Goal: Task Accomplishment & Management: Complete application form

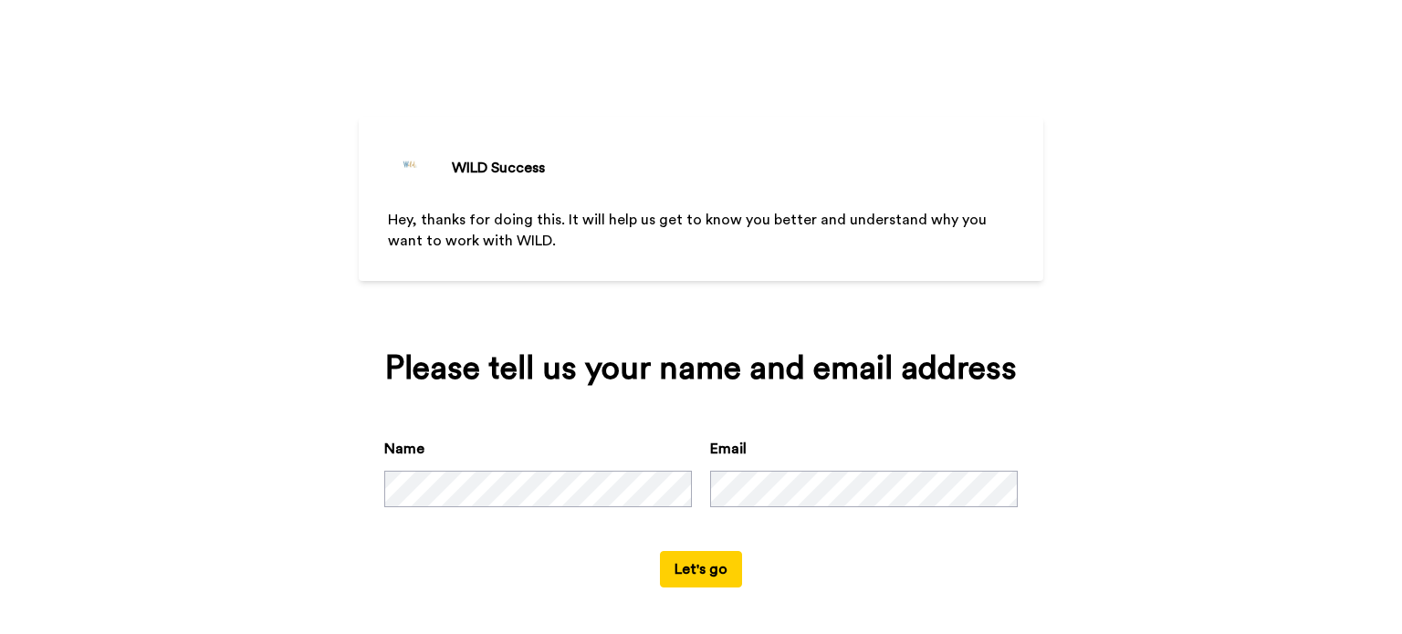
click at [339, 325] on div "WILD Success Hey, thanks for doing this. It will help us get to know you better…" at bounding box center [701, 317] width 1402 height 634
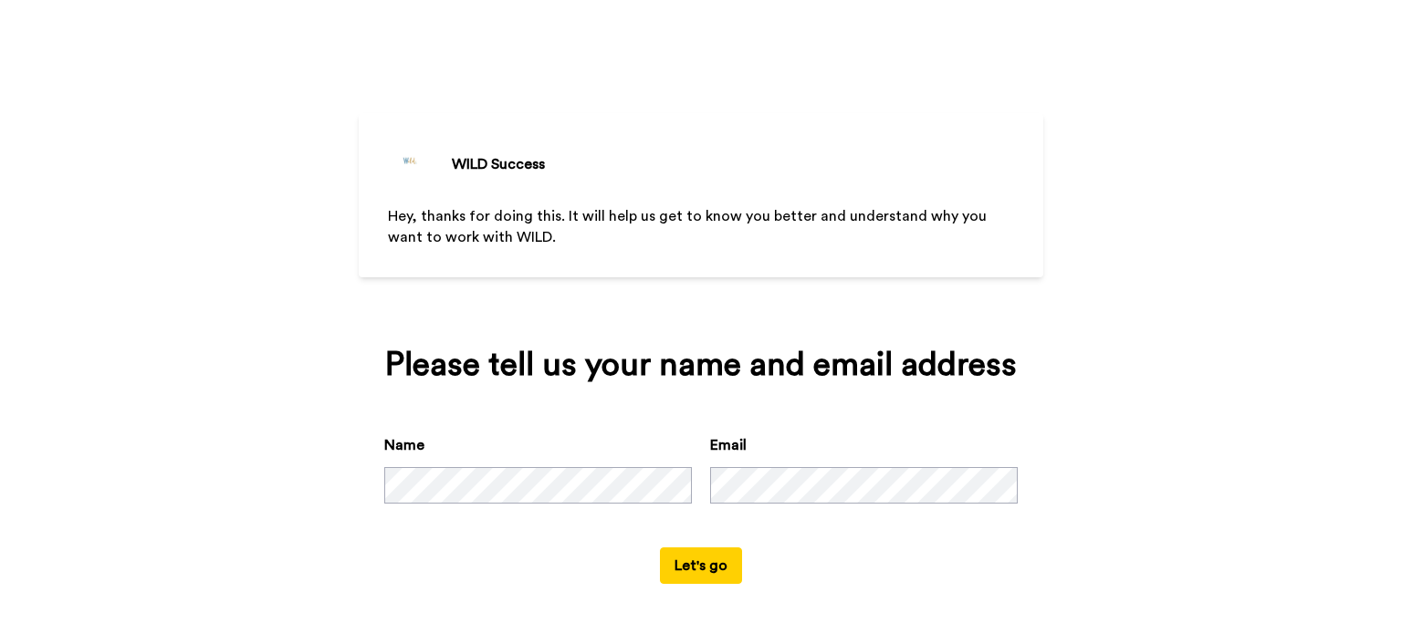
click at [704, 562] on button "Let's go" at bounding box center [701, 566] width 82 height 37
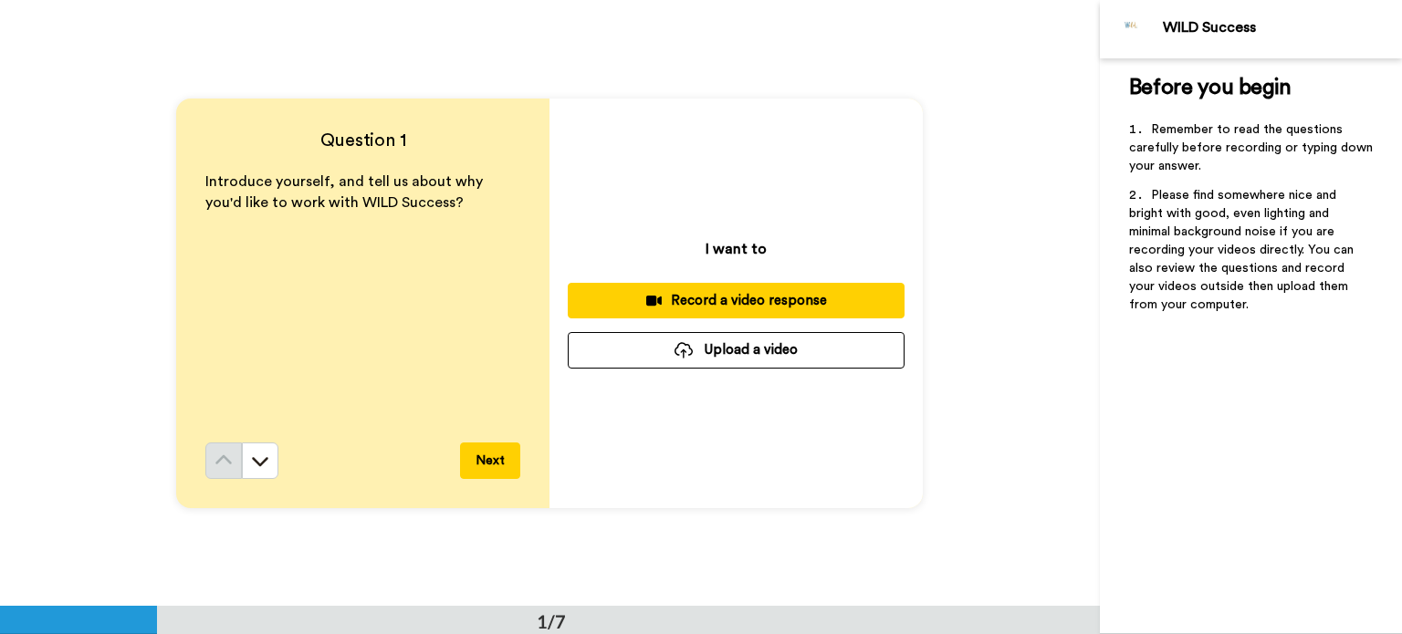
click at [504, 463] on button "Next" at bounding box center [490, 461] width 60 height 37
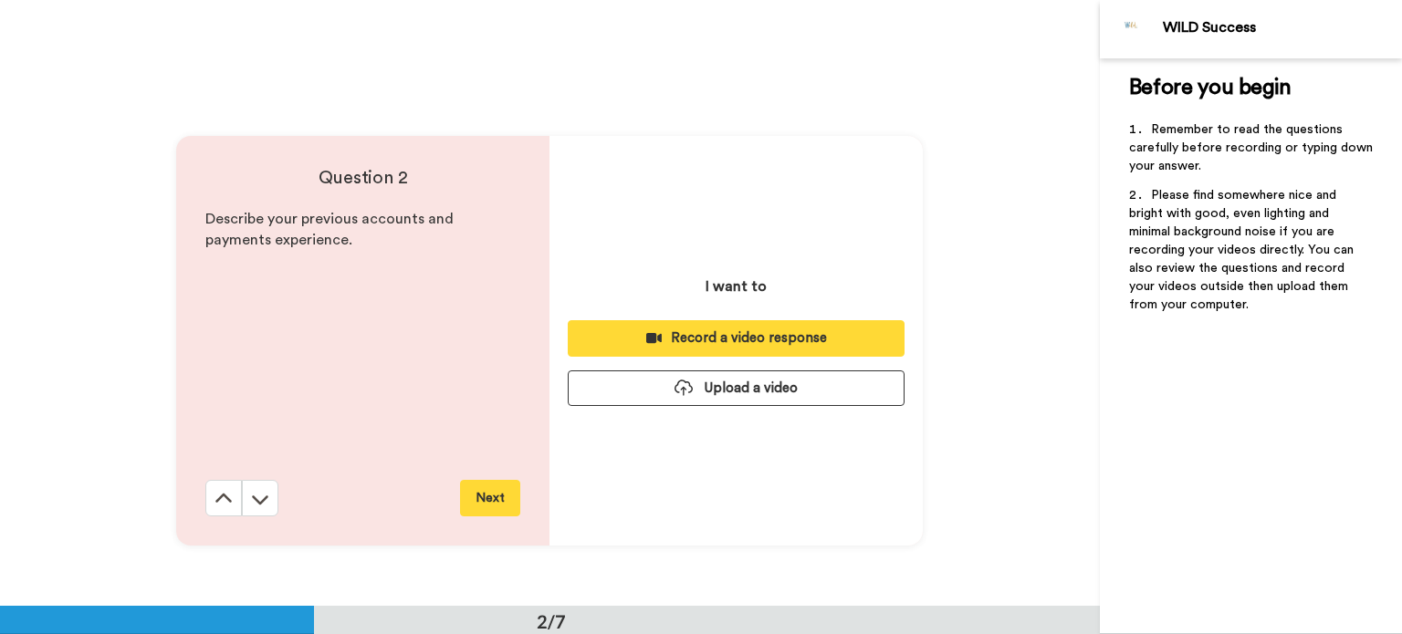
scroll to position [606, 0]
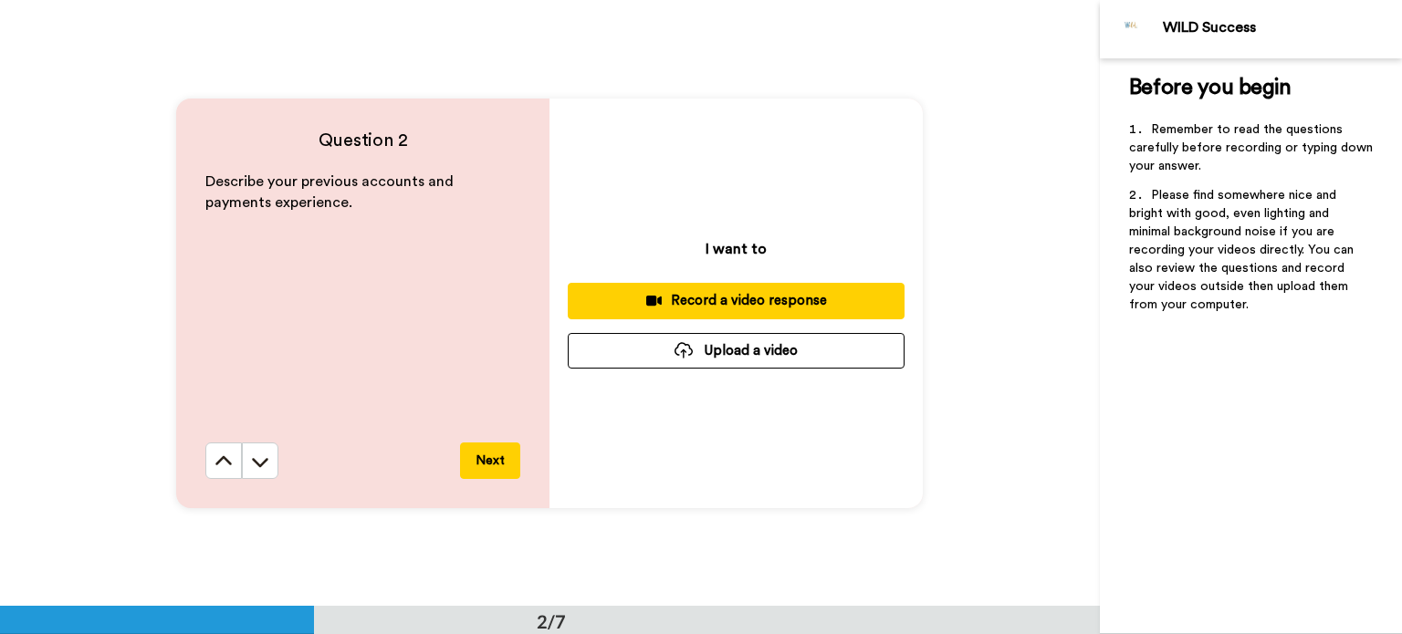
click at [498, 461] on button "Next" at bounding box center [490, 461] width 60 height 37
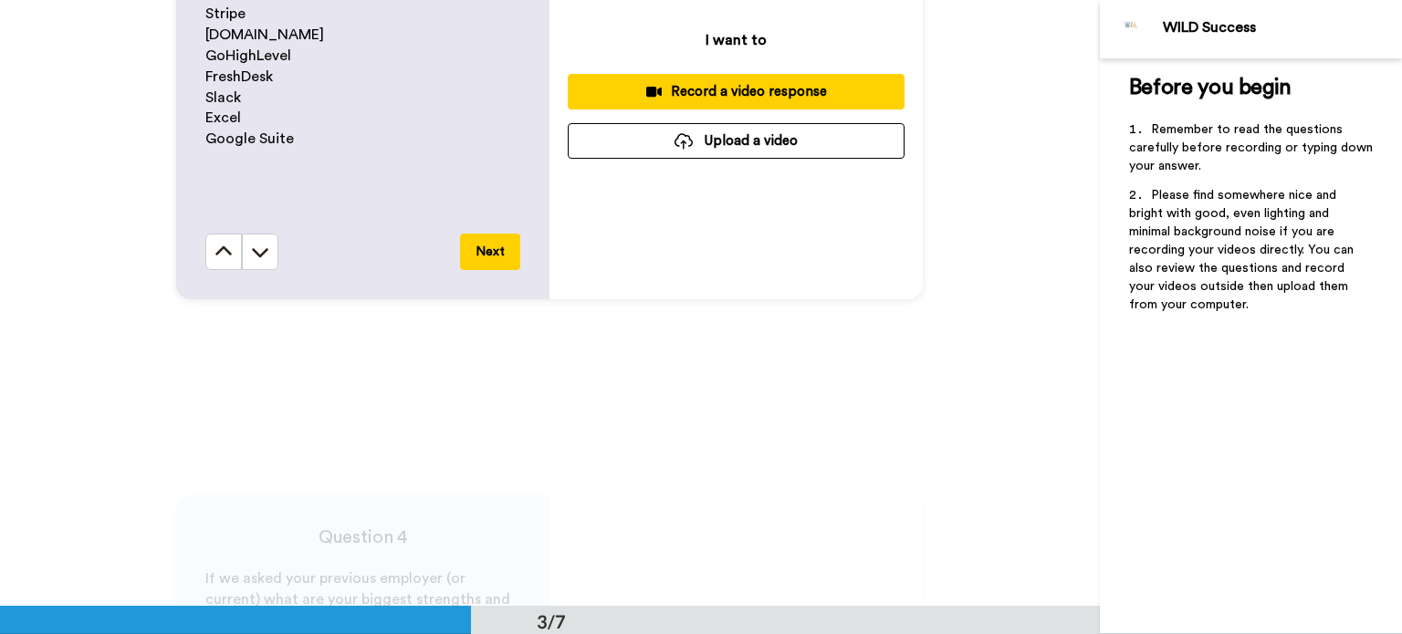
scroll to position [1487, 0]
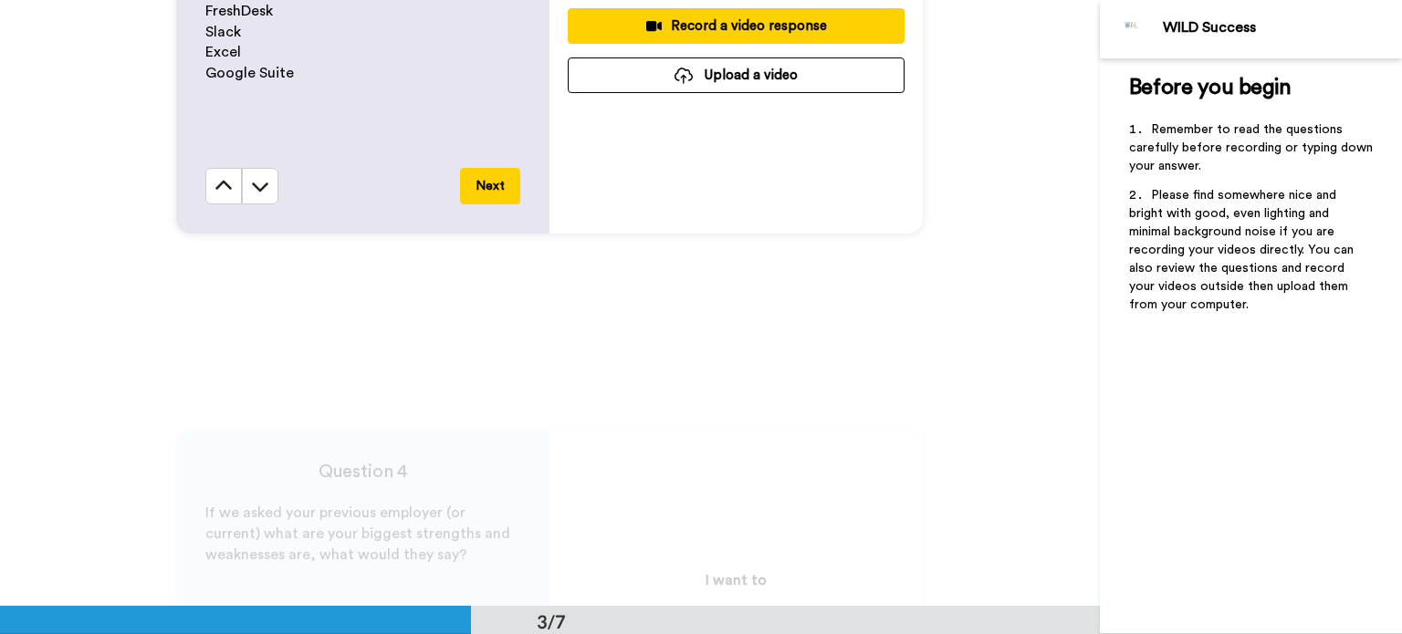
click at [470, 192] on button "Next" at bounding box center [490, 186] width 60 height 37
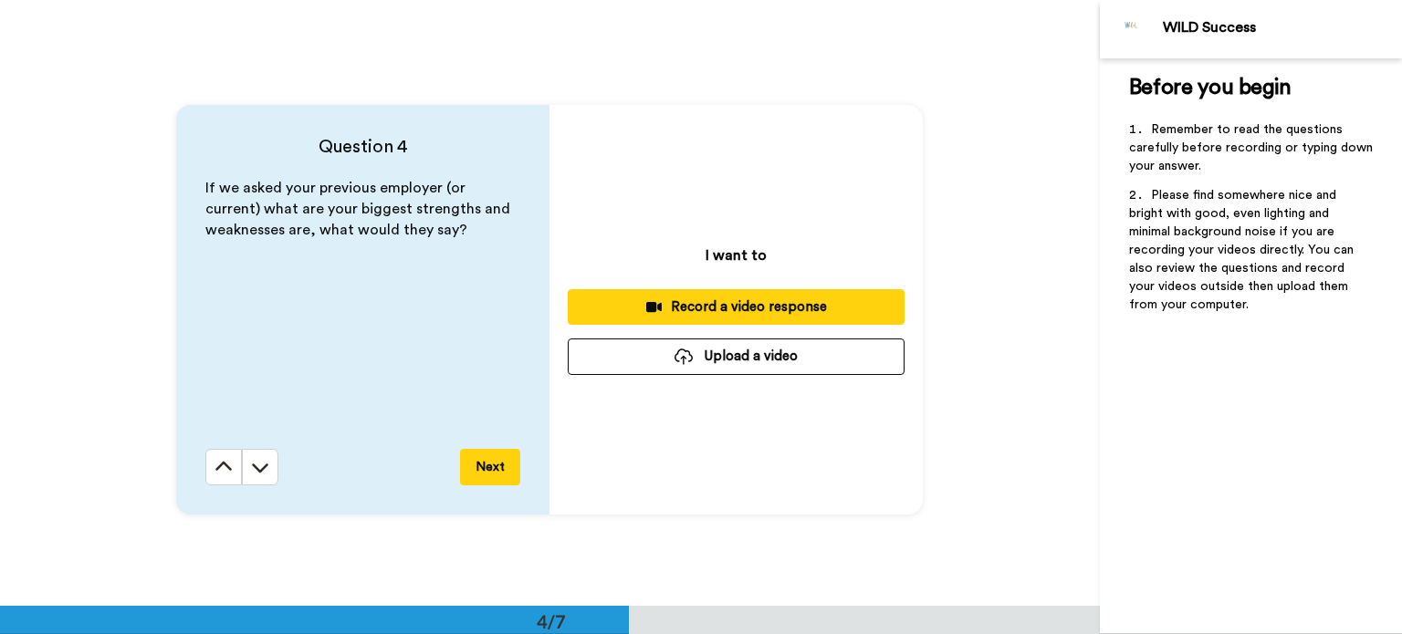
scroll to position [1820, 0]
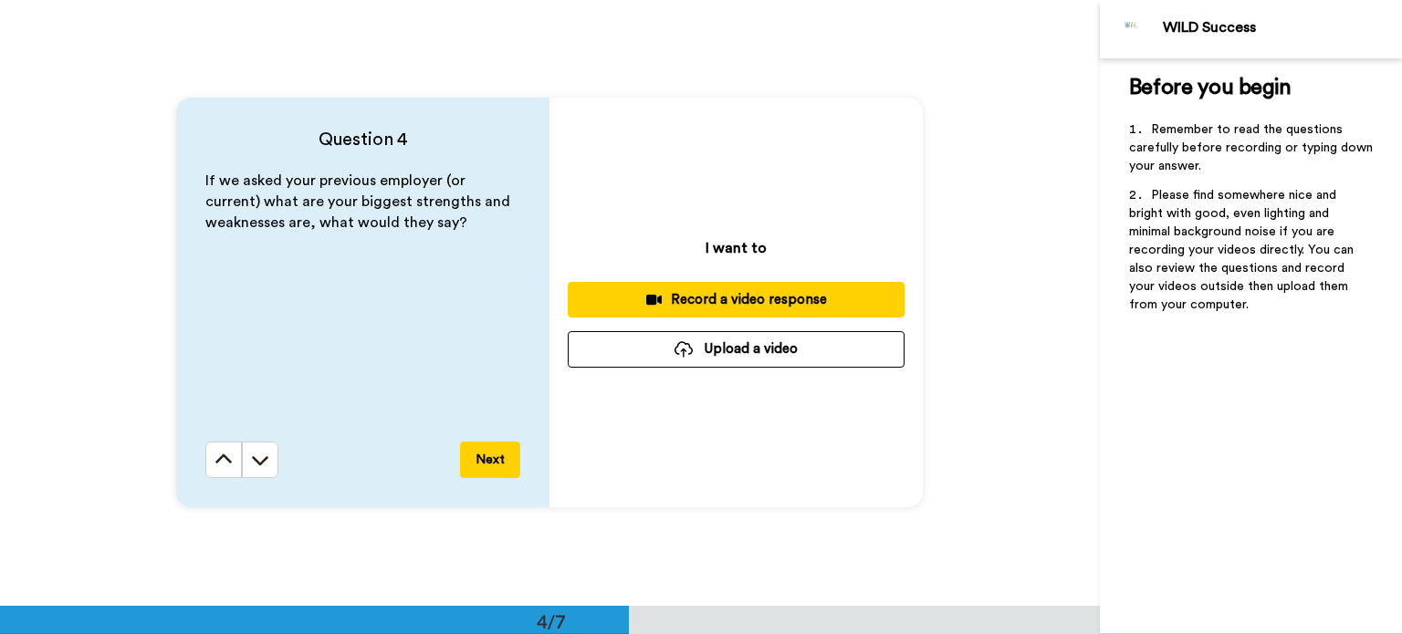
click at [482, 456] on button "Next" at bounding box center [490, 460] width 60 height 37
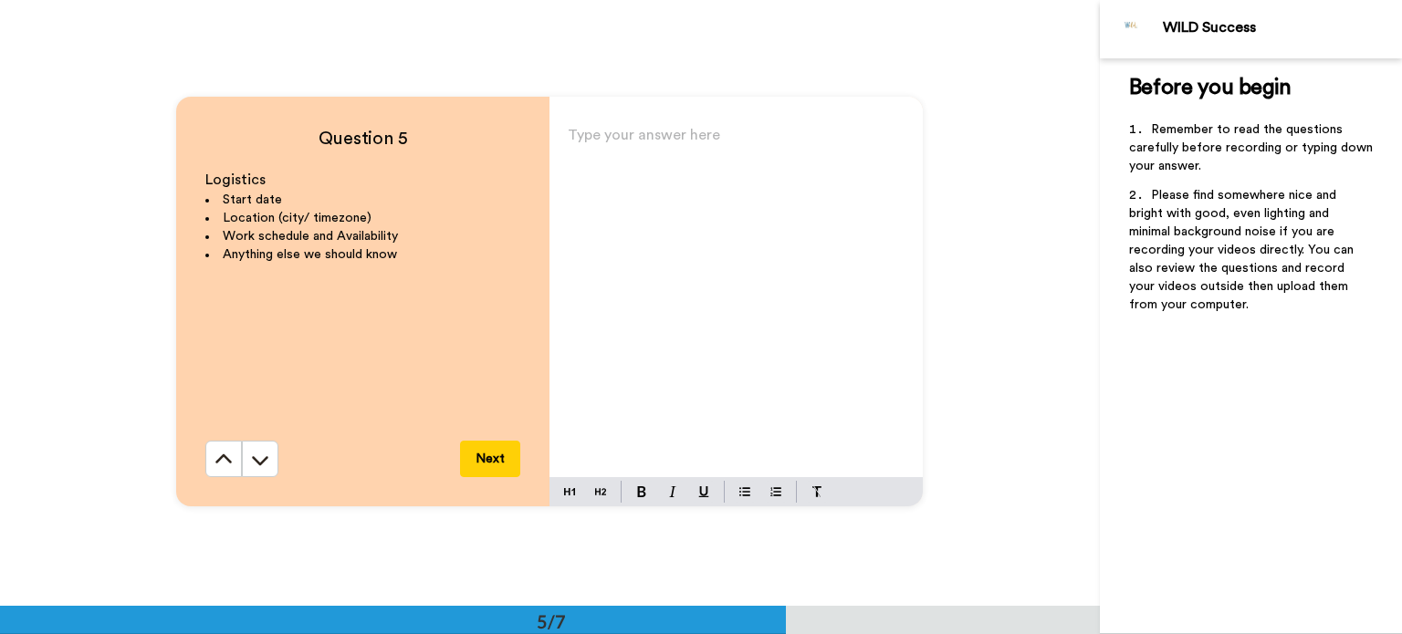
scroll to position [2426, 0]
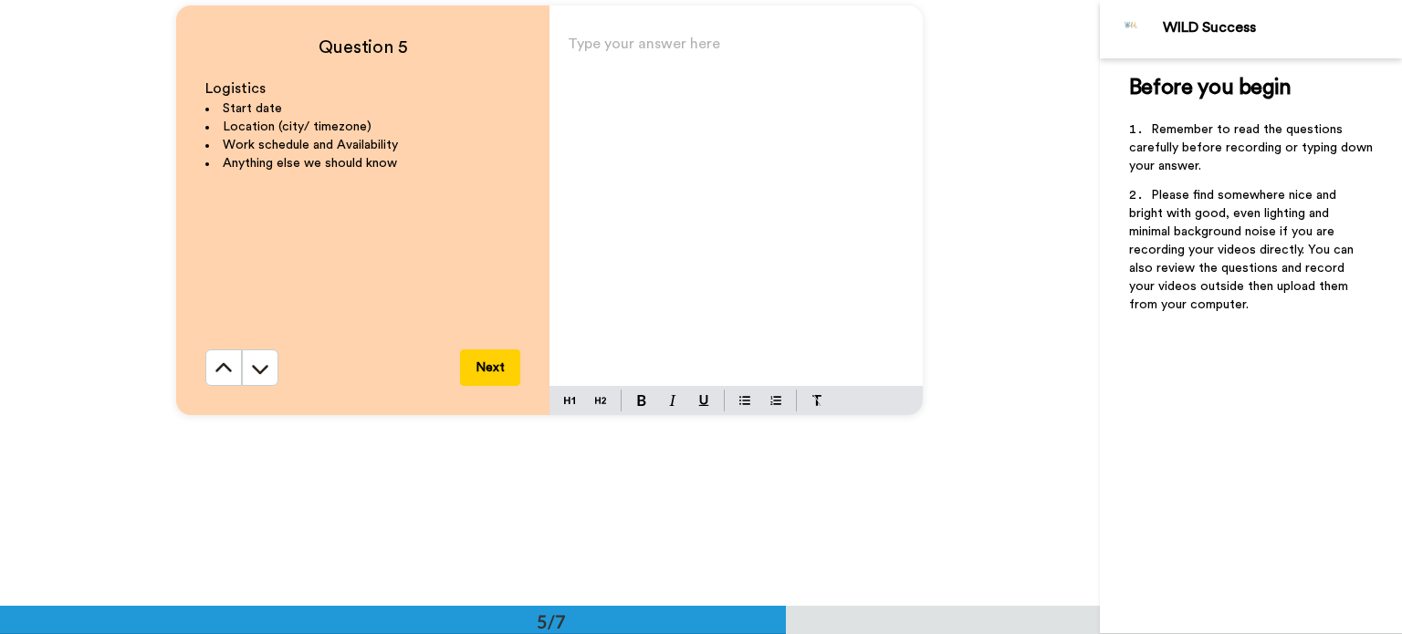
click at [474, 382] on button "Next" at bounding box center [490, 367] width 60 height 37
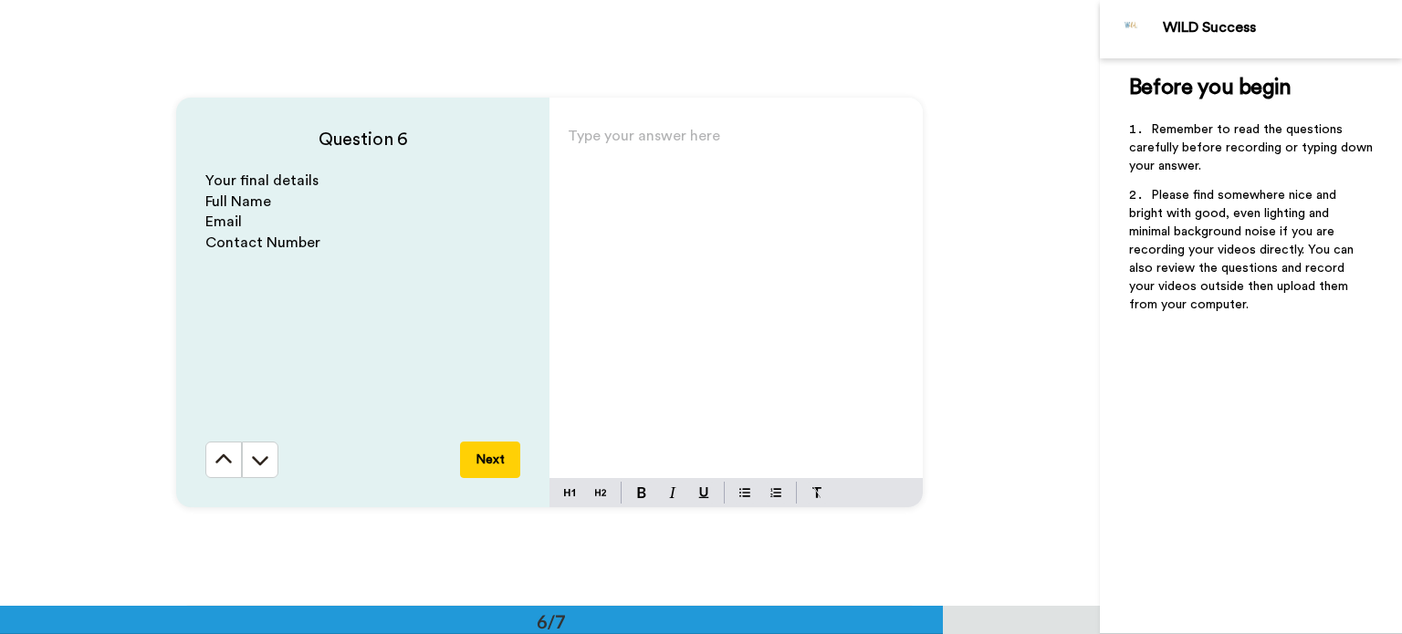
scroll to position [3033, 0]
click at [467, 463] on button "Next" at bounding box center [490, 459] width 60 height 37
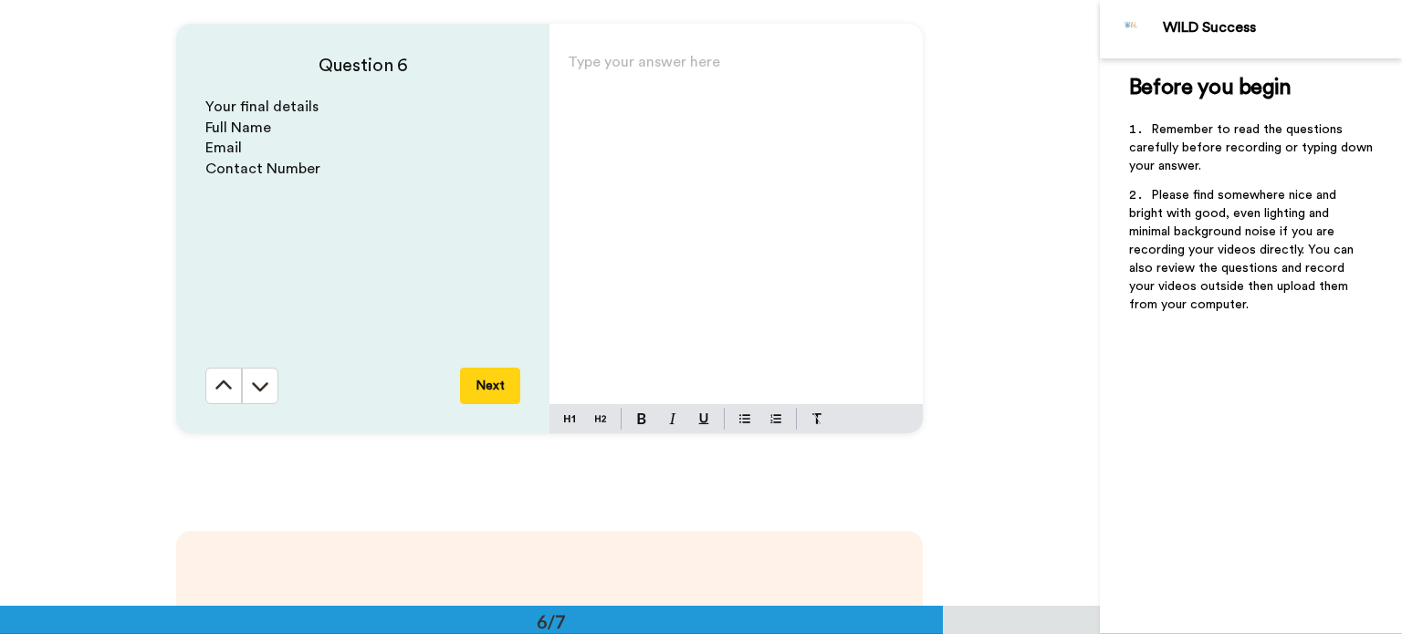
scroll to position [2971, 0]
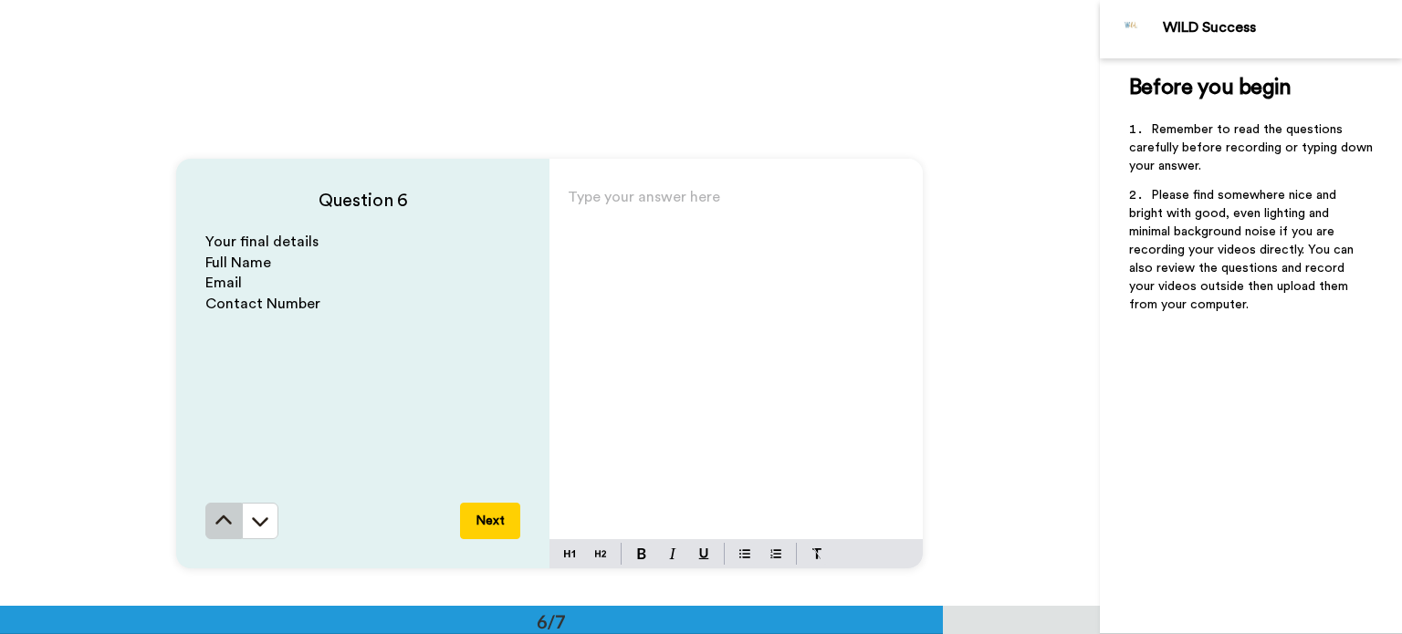
click at [219, 516] on icon at bounding box center [224, 520] width 16 height 9
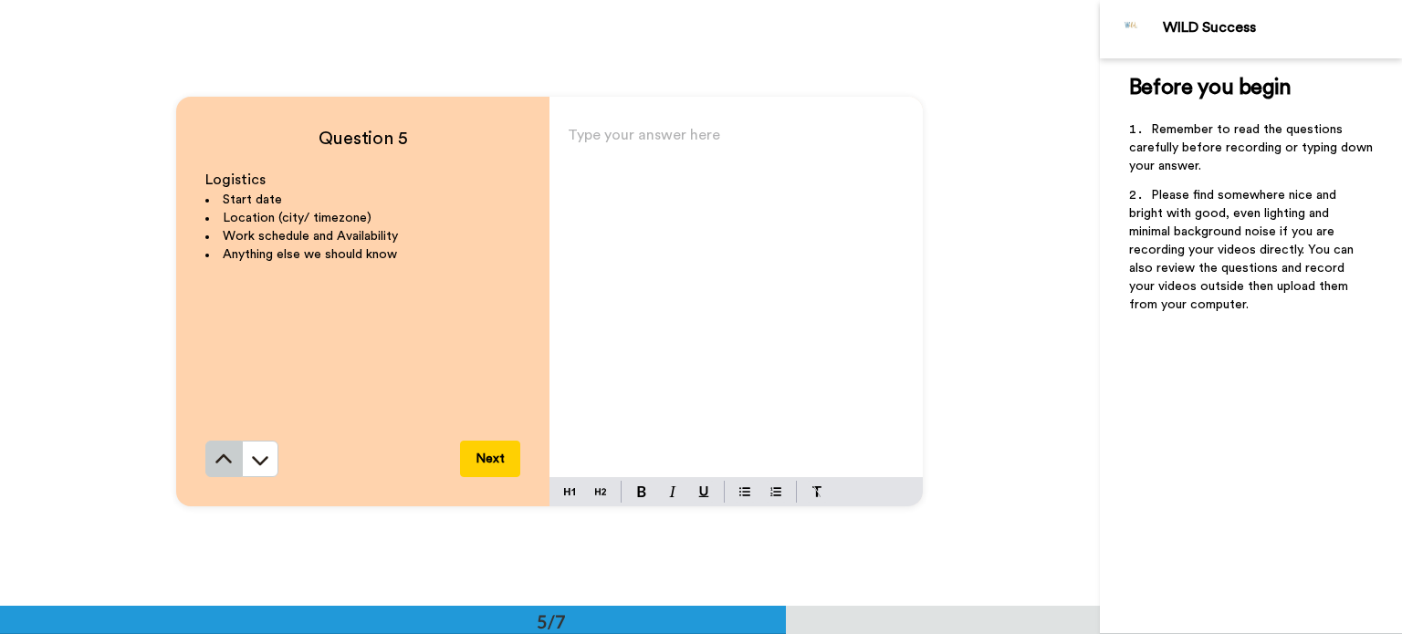
click at [224, 469] on button at bounding box center [223, 459] width 37 height 37
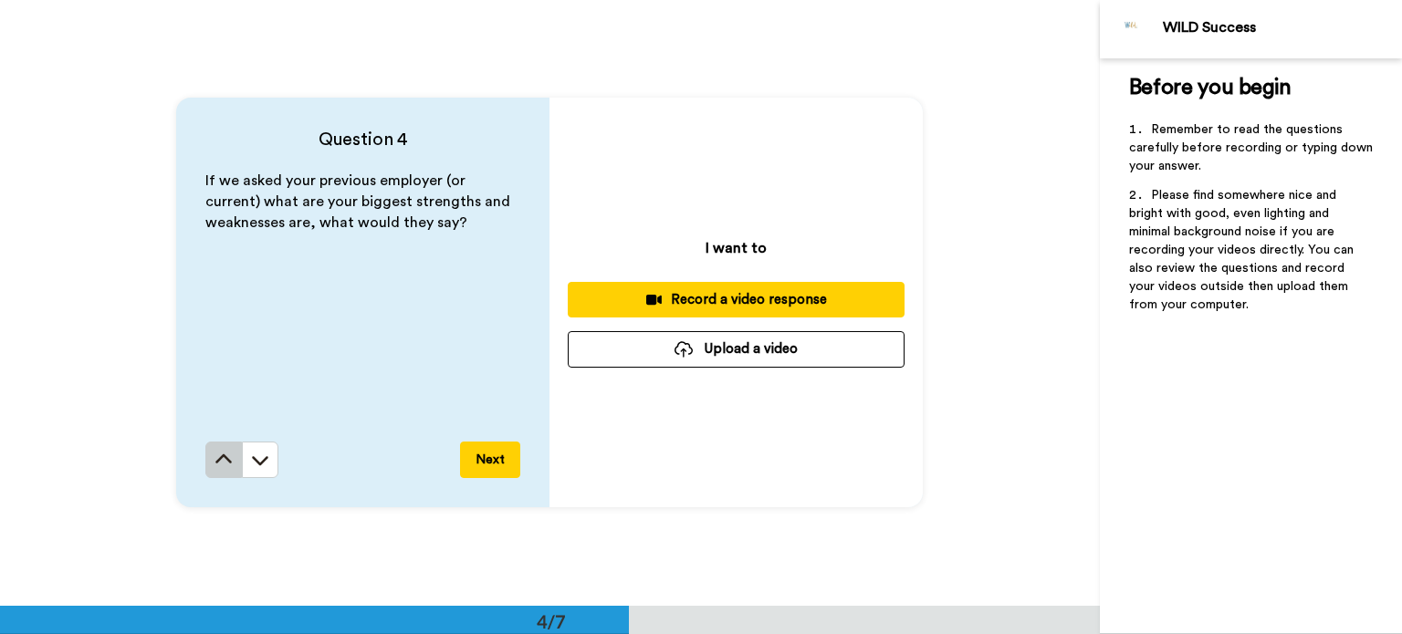
click at [224, 468] on icon at bounding box center [223, 460] width 18 height 18
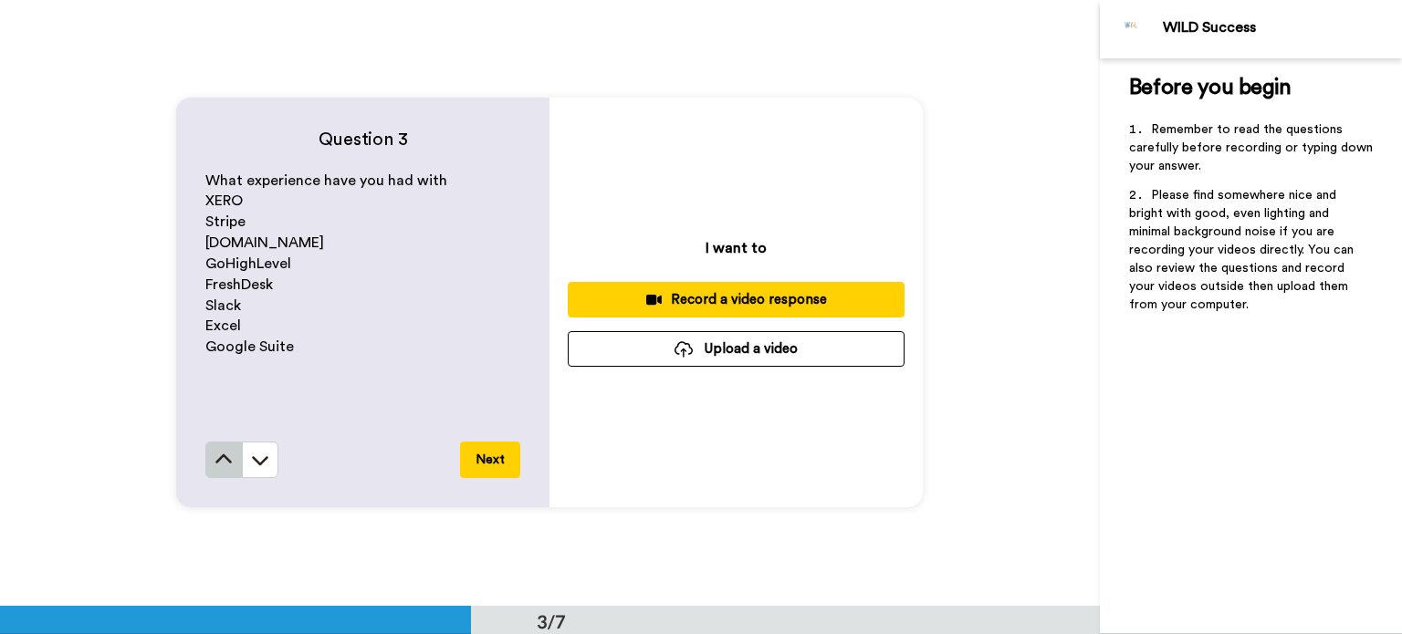
click at [223, 456] on icon at bounding box center [223, 460] width 18 height 18
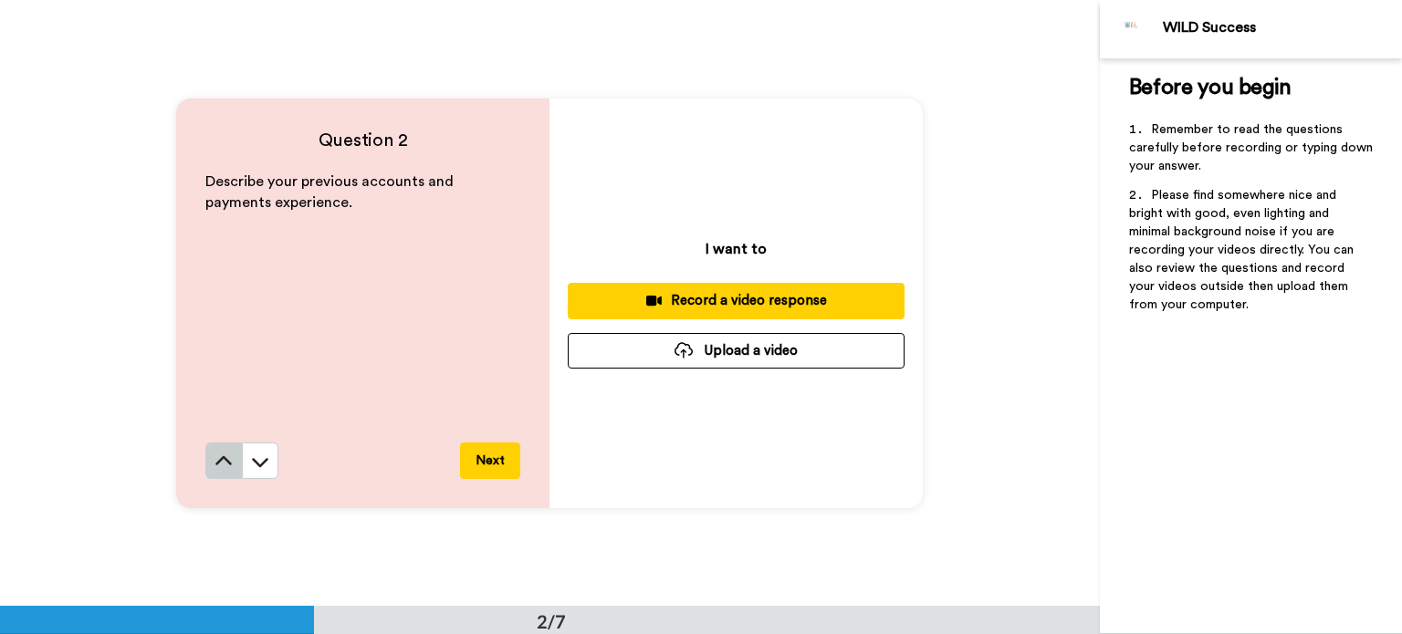
click at [216, 458] on icon at bounding box center [224, 459] width 16 height 9
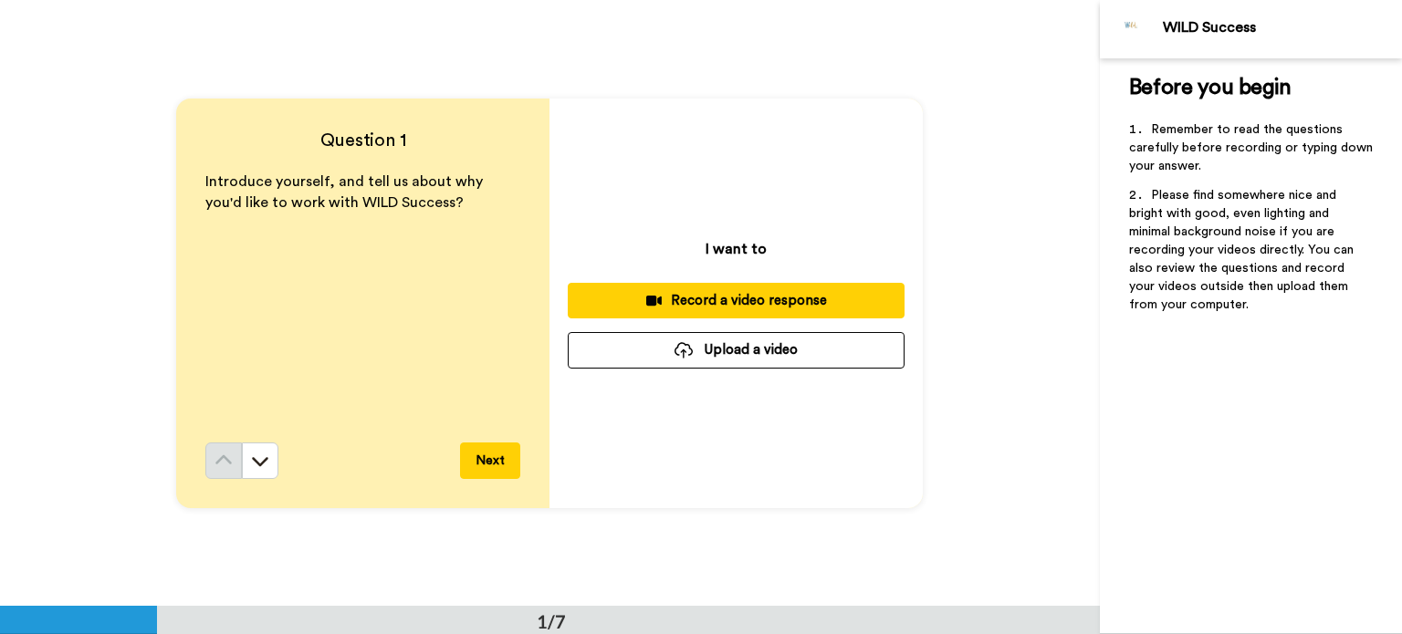
scroll to position [0, 0]
click at [690, 300] on div "Record a video response" at bounding box center [736, 300] width 308 height 19
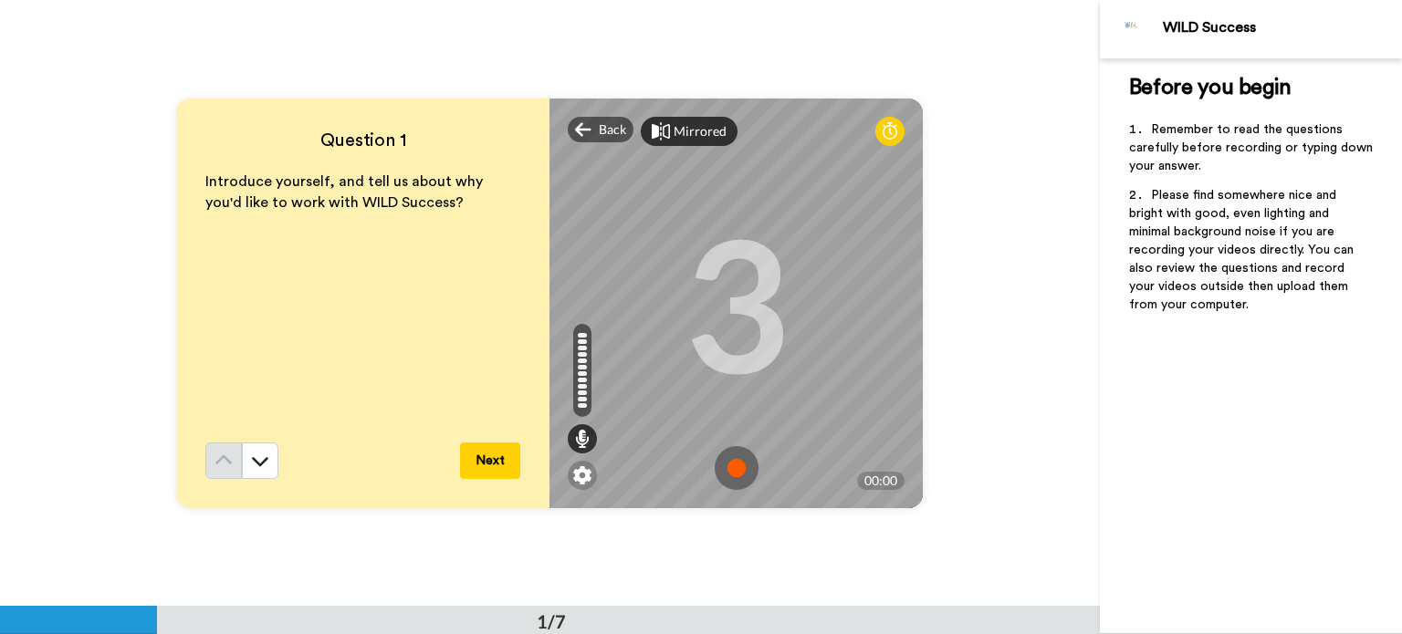
click at [694, 134] on div "Mirrored" at bounding box center [699, 131] width 53 height 18
click at [694, 134] on div "Mirror" at bounding box center [692, 131] width 39 height 18
click at [731, 469] on img at bounding box center [737, 468] width 44 height 44
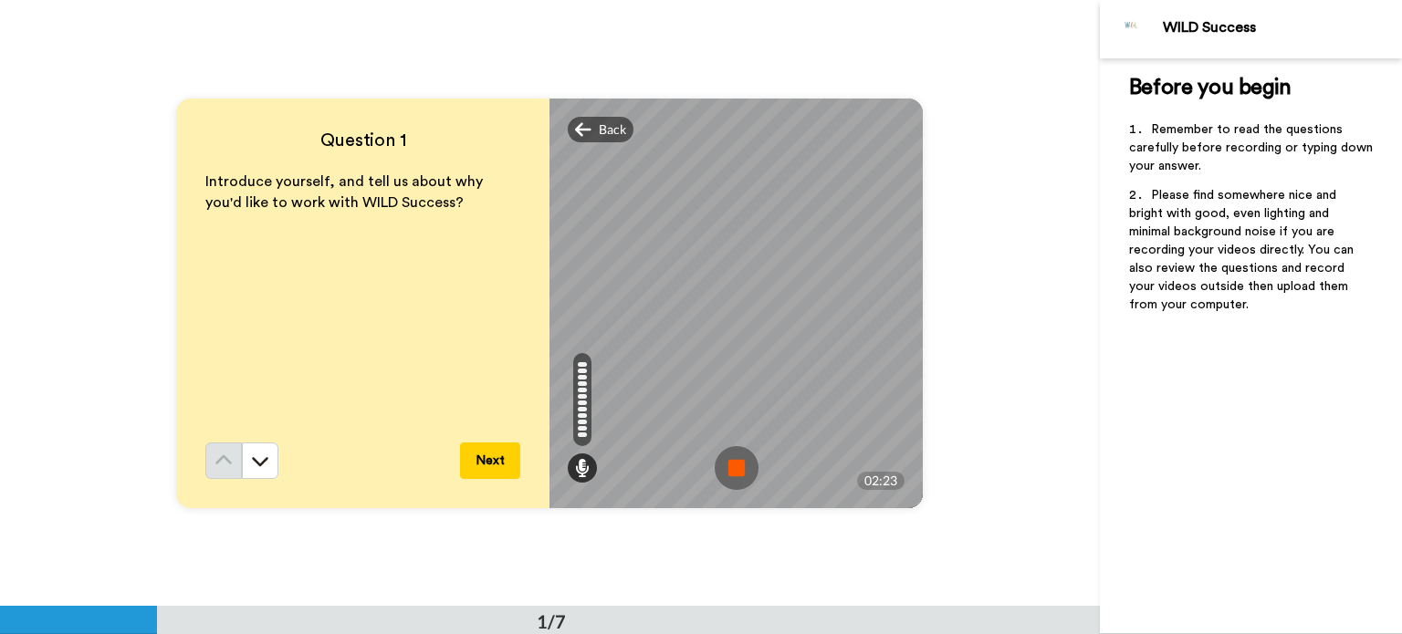
click at [731, 469] on img at bounding box center [737, 468] width 44 height 44
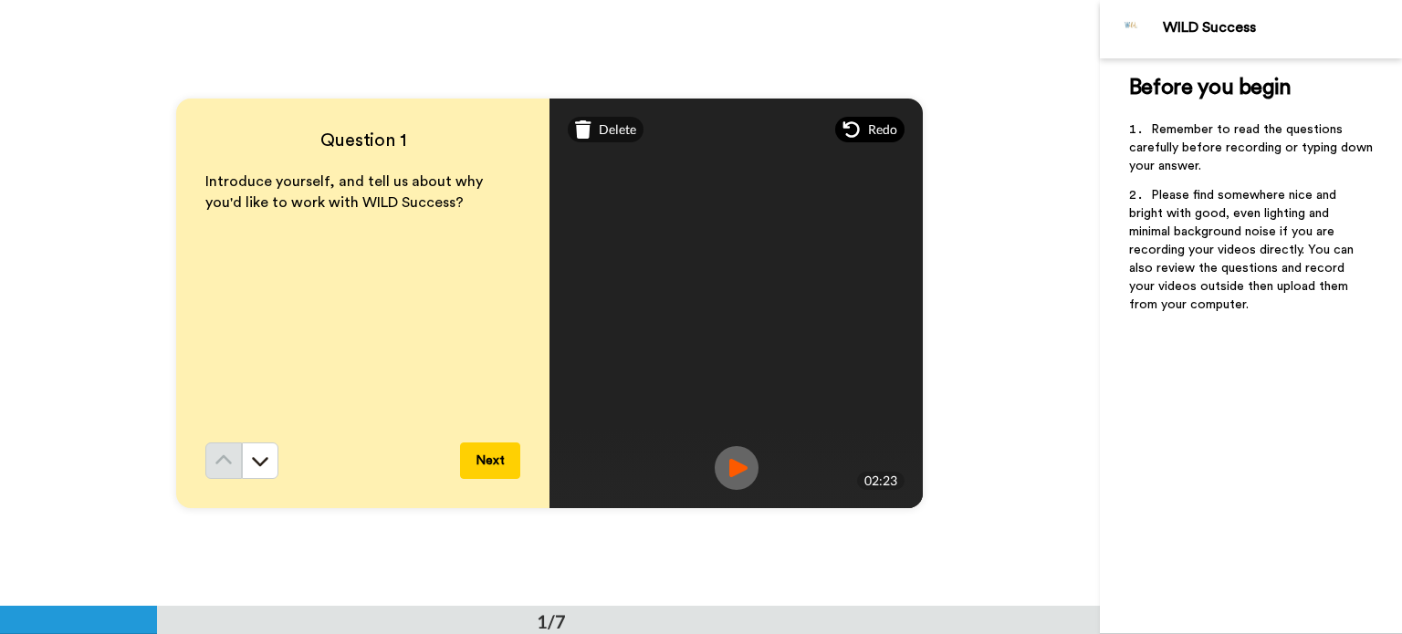
click at [848, 134] on icon at bounding box center [851, 129] width 18 height 18
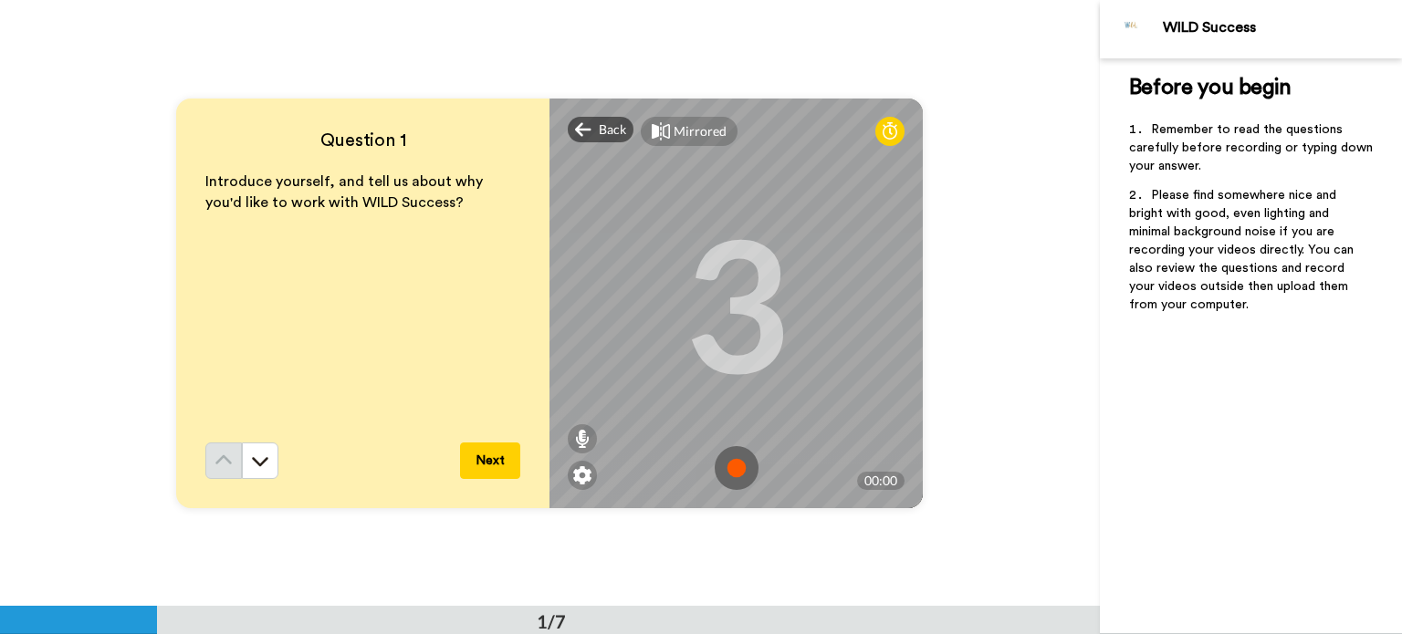
click at [733, 466] on img at bounding box center [737, 468] width 44 height 44
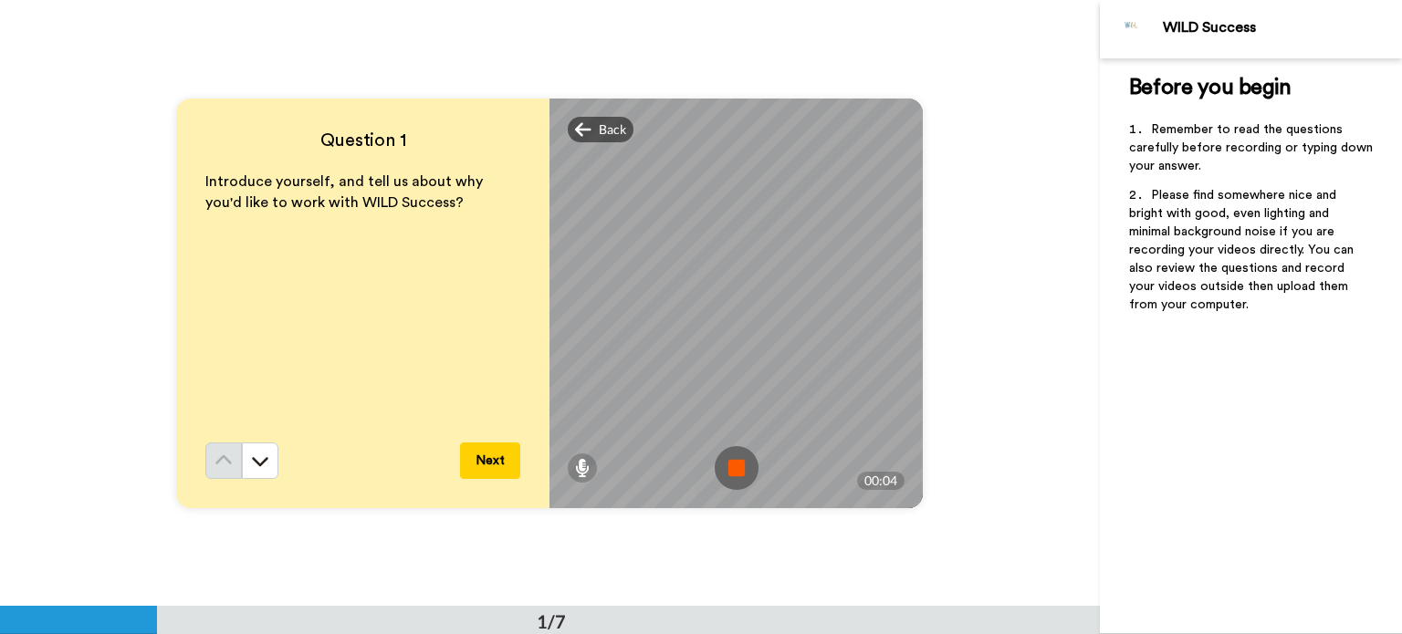
click at [733, 466] on img at bounding box center [737, 468] width 44 height 44
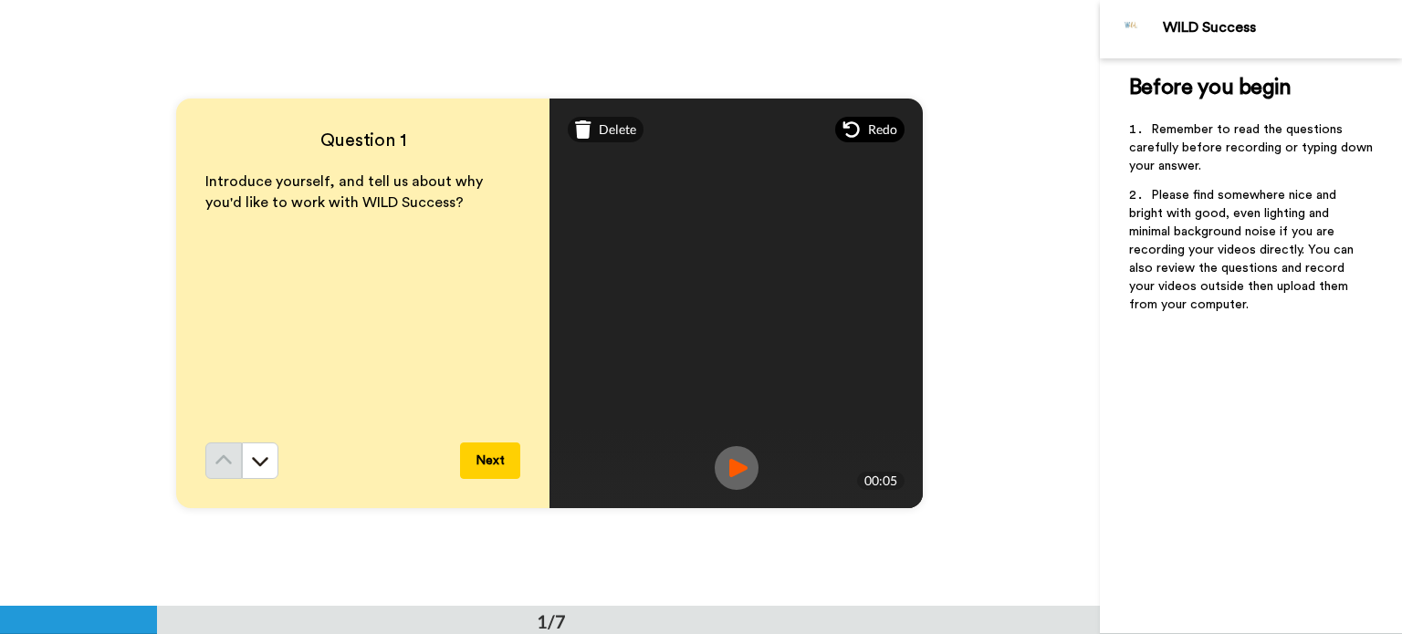
click at [861, 130] on div "Redo" at bounding box center [869, 130] width 69 height 26
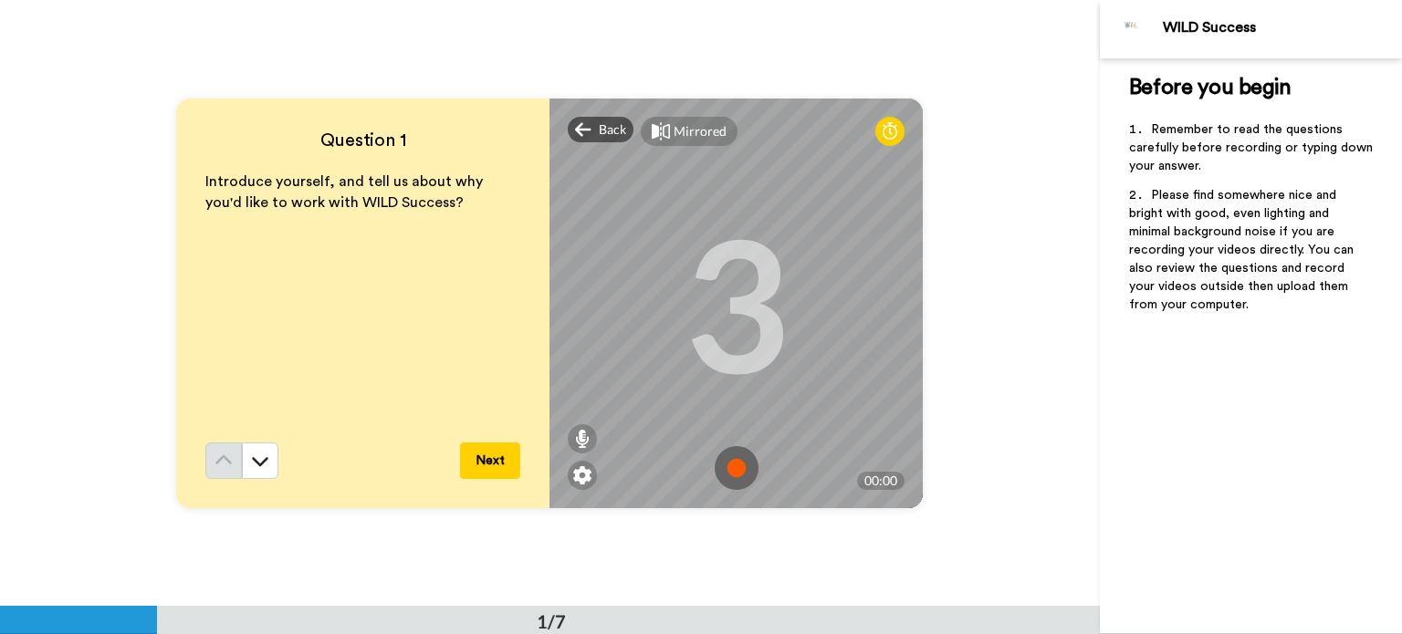
click at [726, 464] on img at bounding box center [737, 468] width 44 height 44
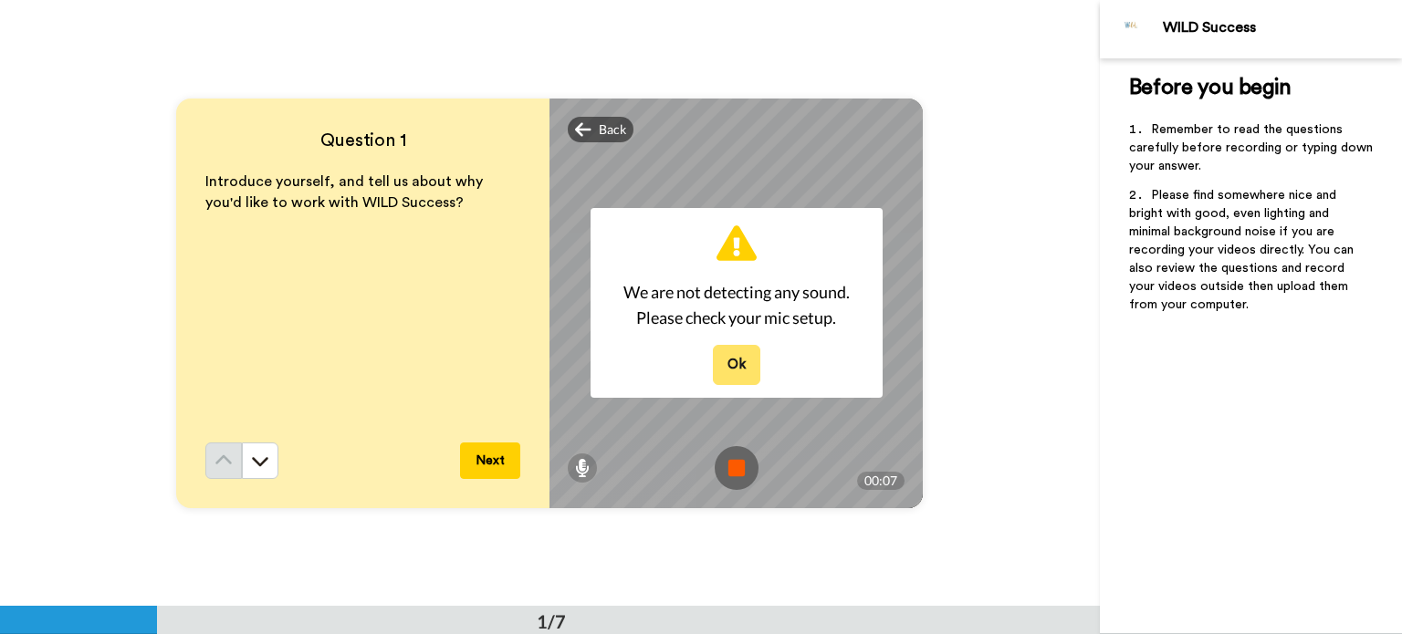
click at [743, 357] on button "Ok" at bounding box center [736, 364] width 47 height 39
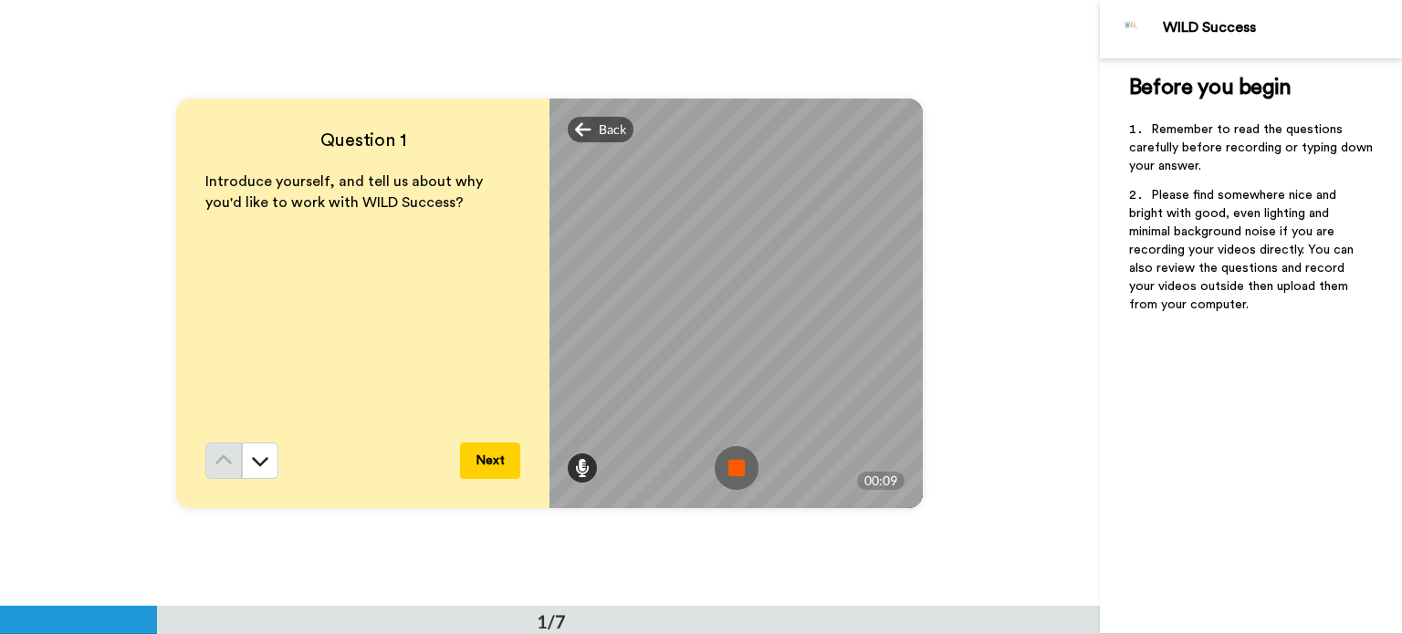
click at [582, 469] on icon at bounding box center [582, 468] width 15 height 18
click at [578, 403] on icon at bounding box center [582, 399] width 13 height 15
click at [744, 464] on img at bounding box center [737, 468] width 44 height 44
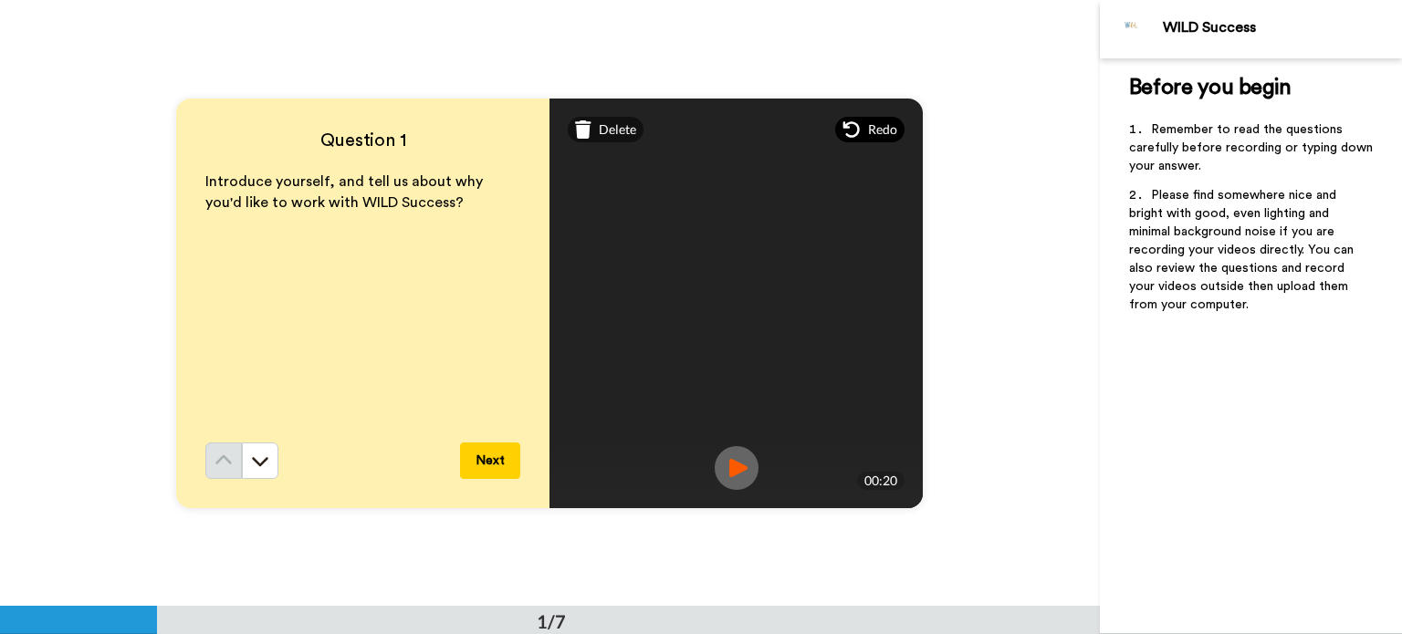
click at [865, 139] on div "Redo" at bounding box center [869, 130] width 69 height 26
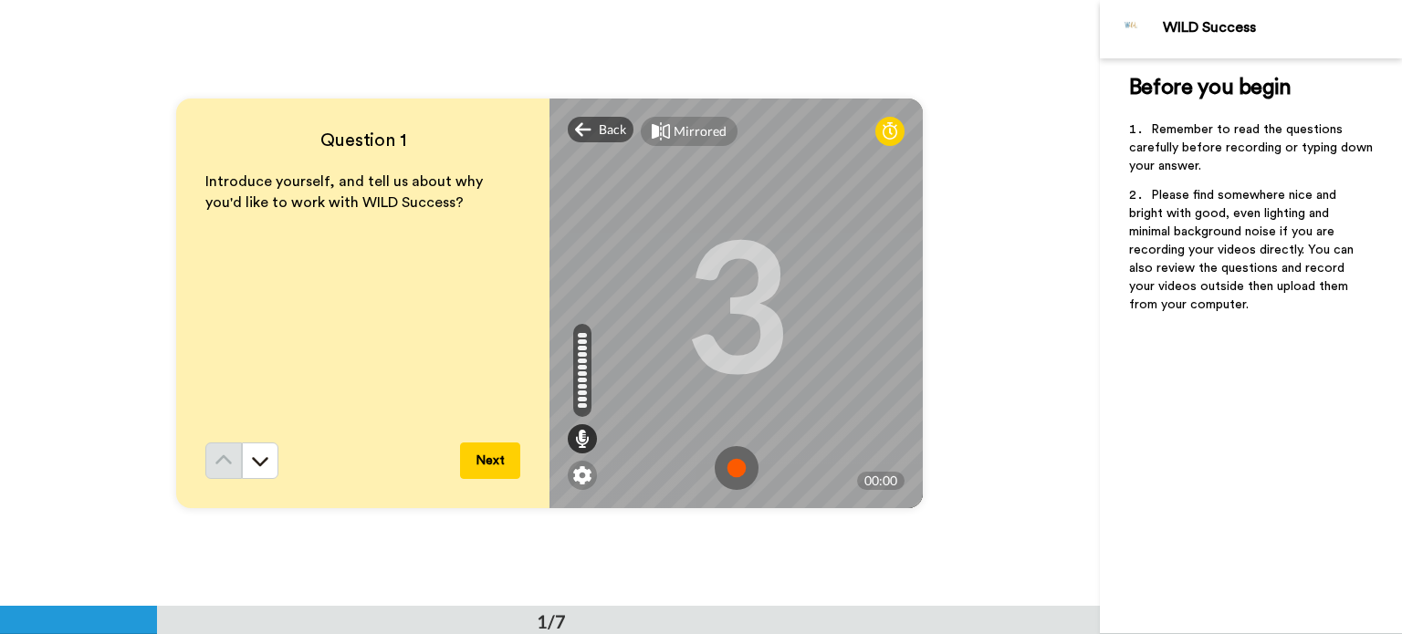
click at [727, 463] on img at bounding box center [737, 468] width 44 height 44
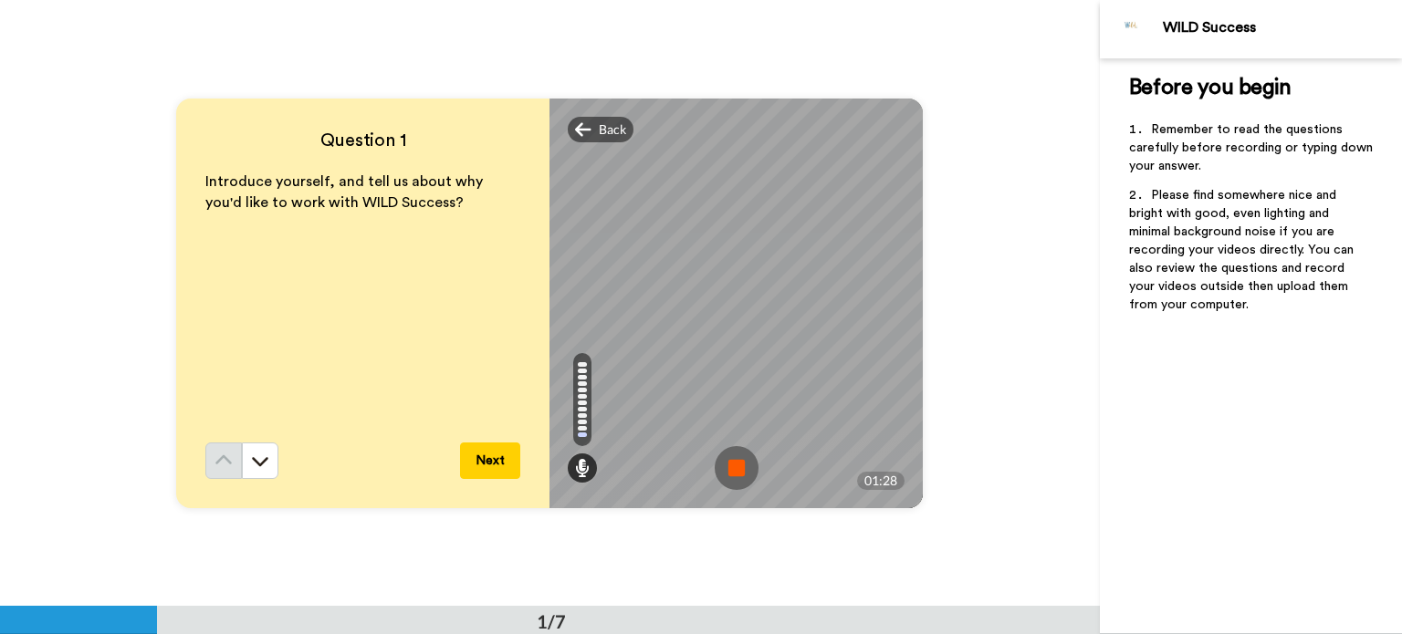
click at [727, 463] on img at bounding box center [737, 468] width 44 height 44
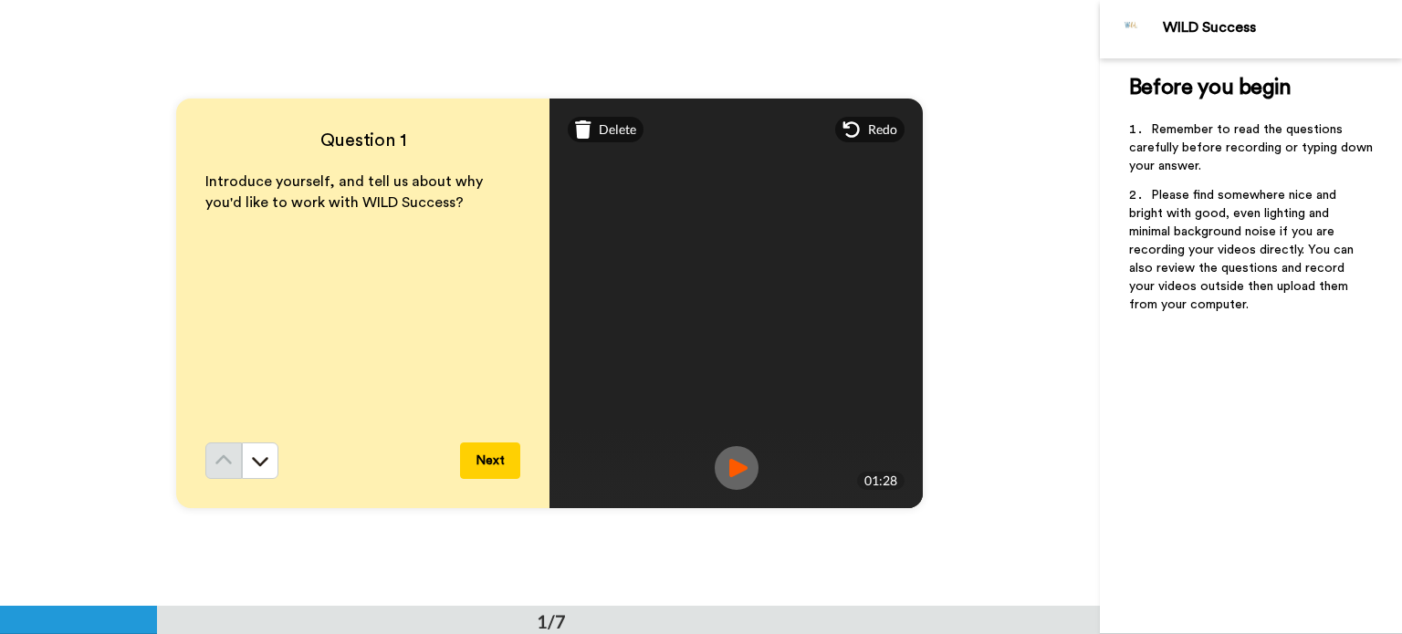
click at [480, 452] on button "Next" at bounding box center [490, 461] width 60 height 37
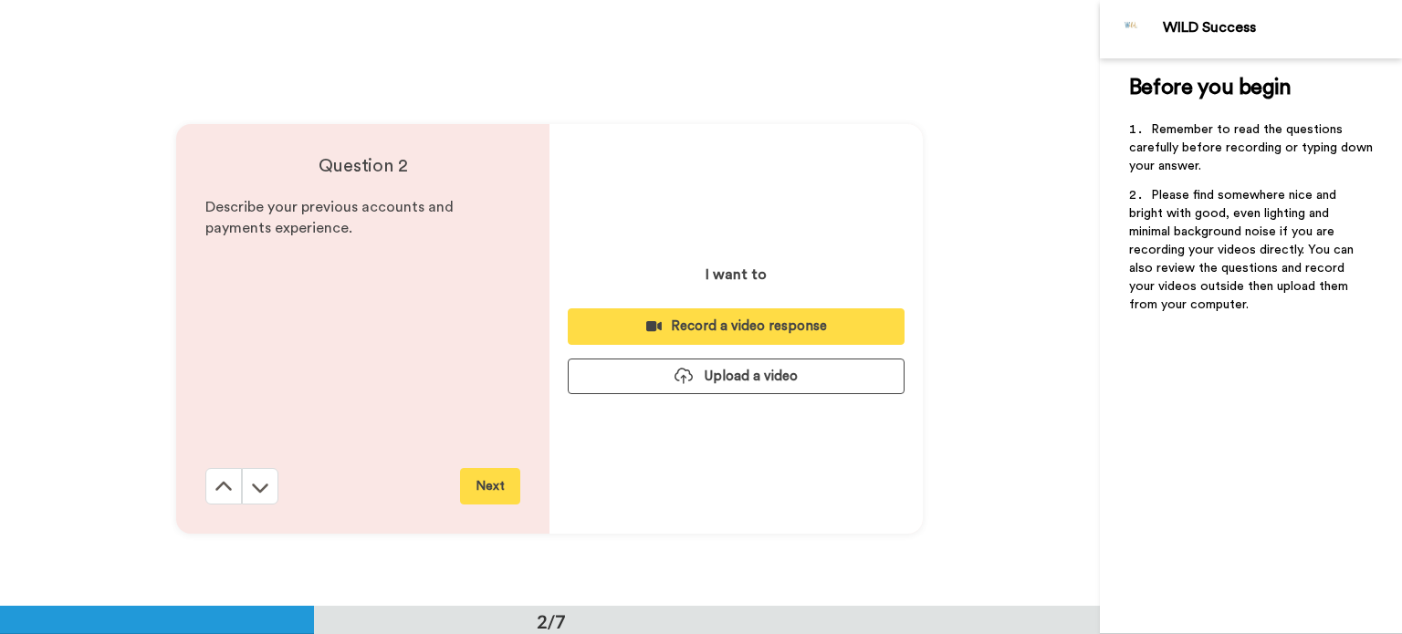
scroll to position [606, 0]
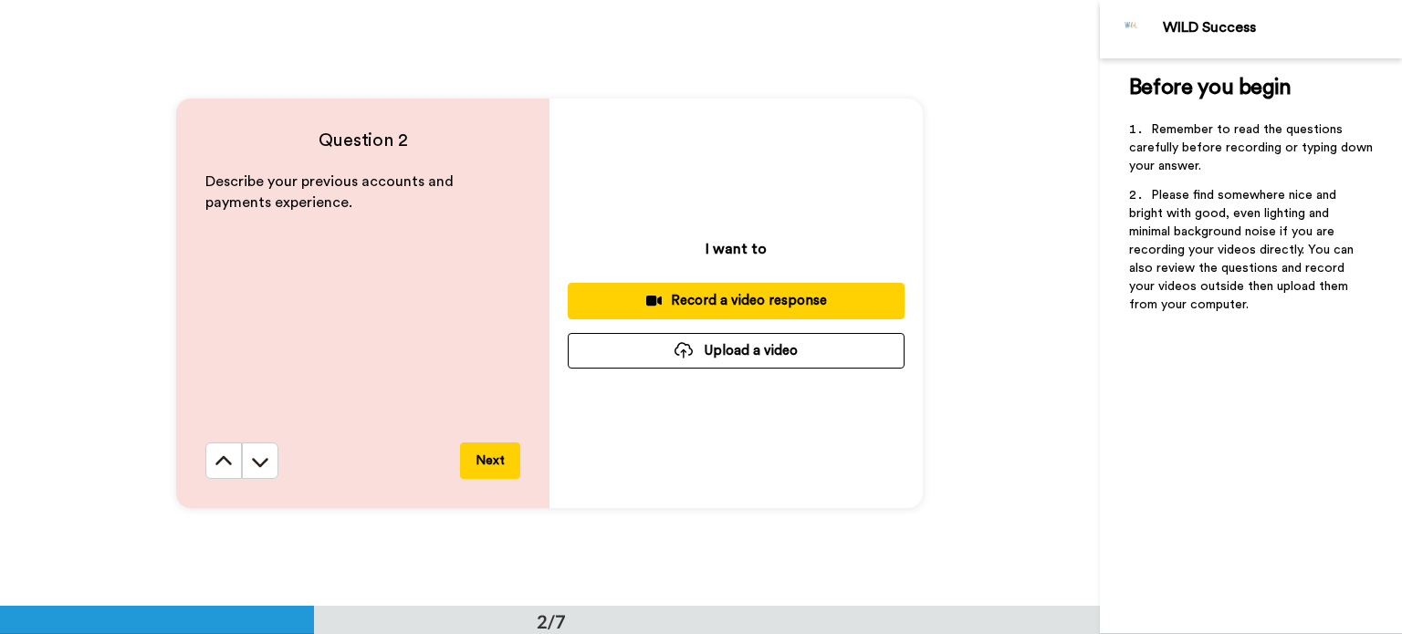
click at [650, 298] on icon at bounding box center [654, 301] width 16 height 10
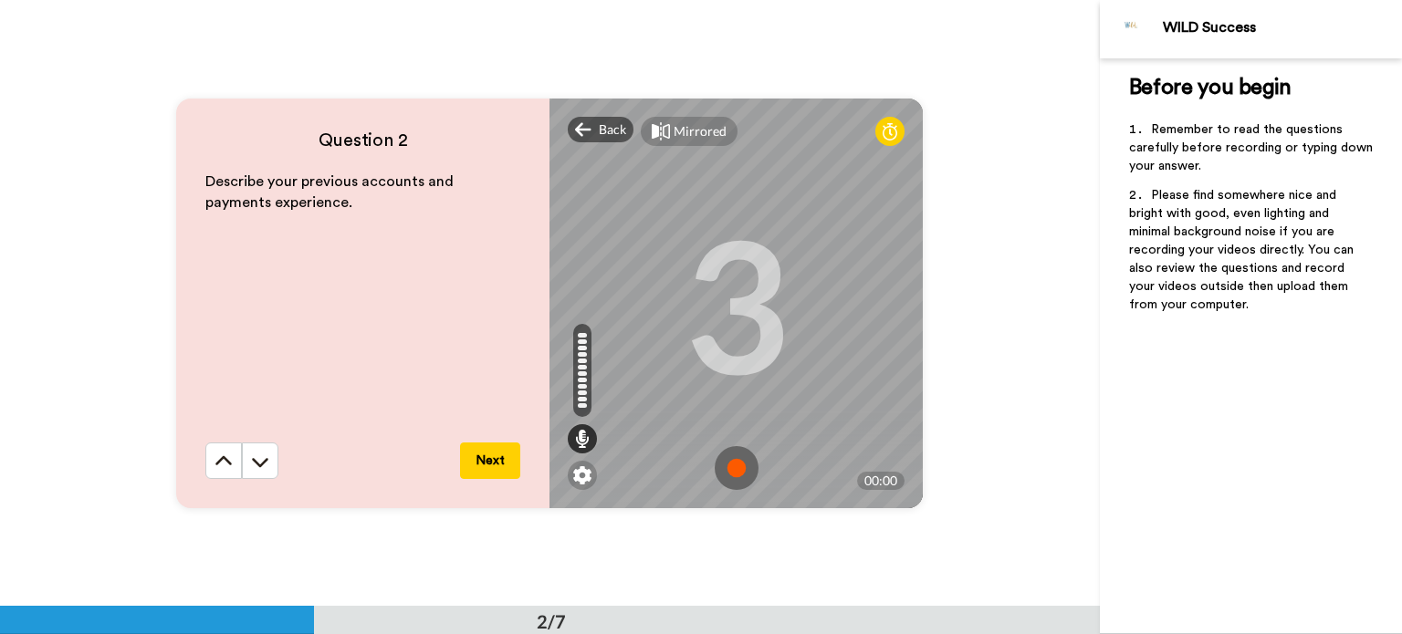
click at [726, 466] on img at bounding box center [737, 468] width 44 height 44
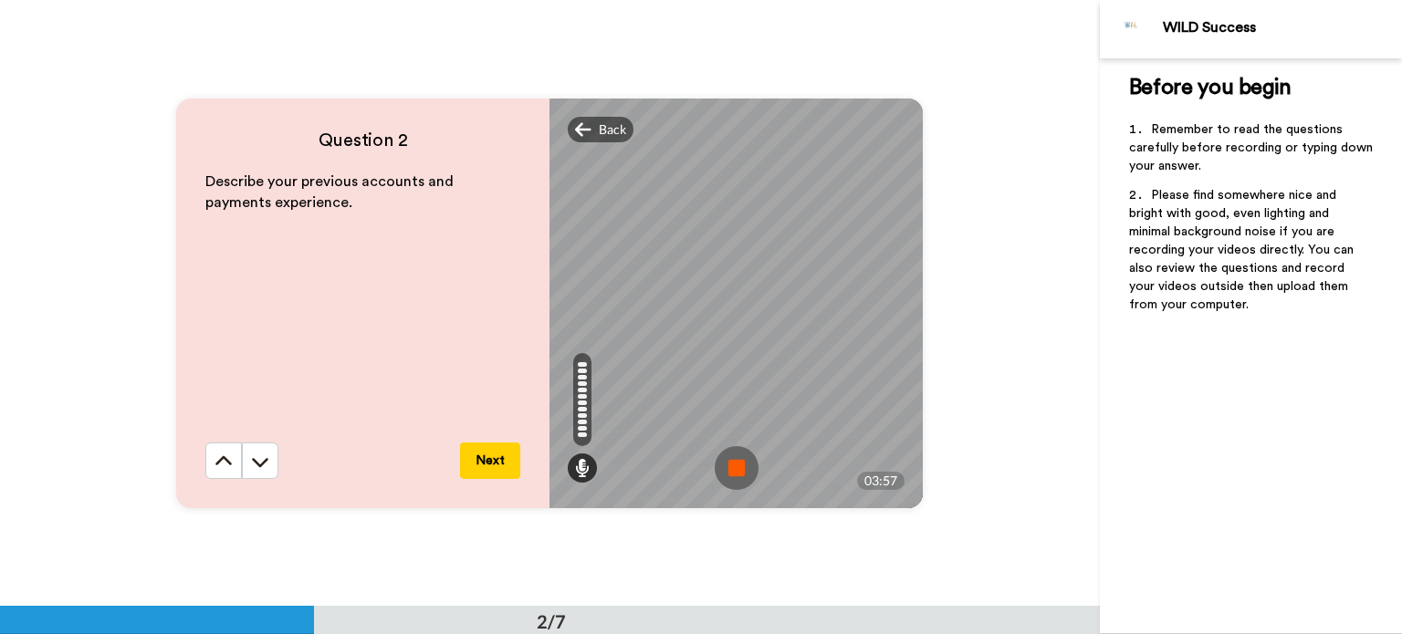
click at [726, 466] on img at bounding box center [737, 468] width 44 height 44
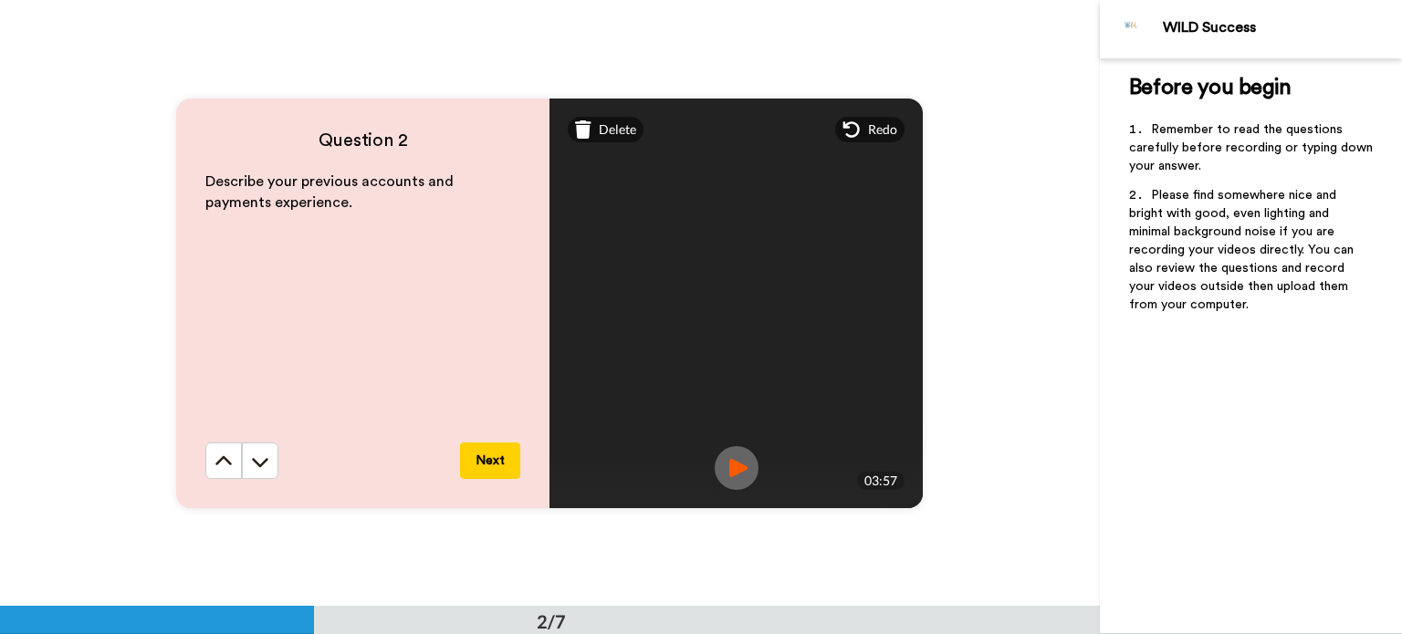
click at [491, 459] on button "Next" at bounding box center [490, 461] width 60 height 37
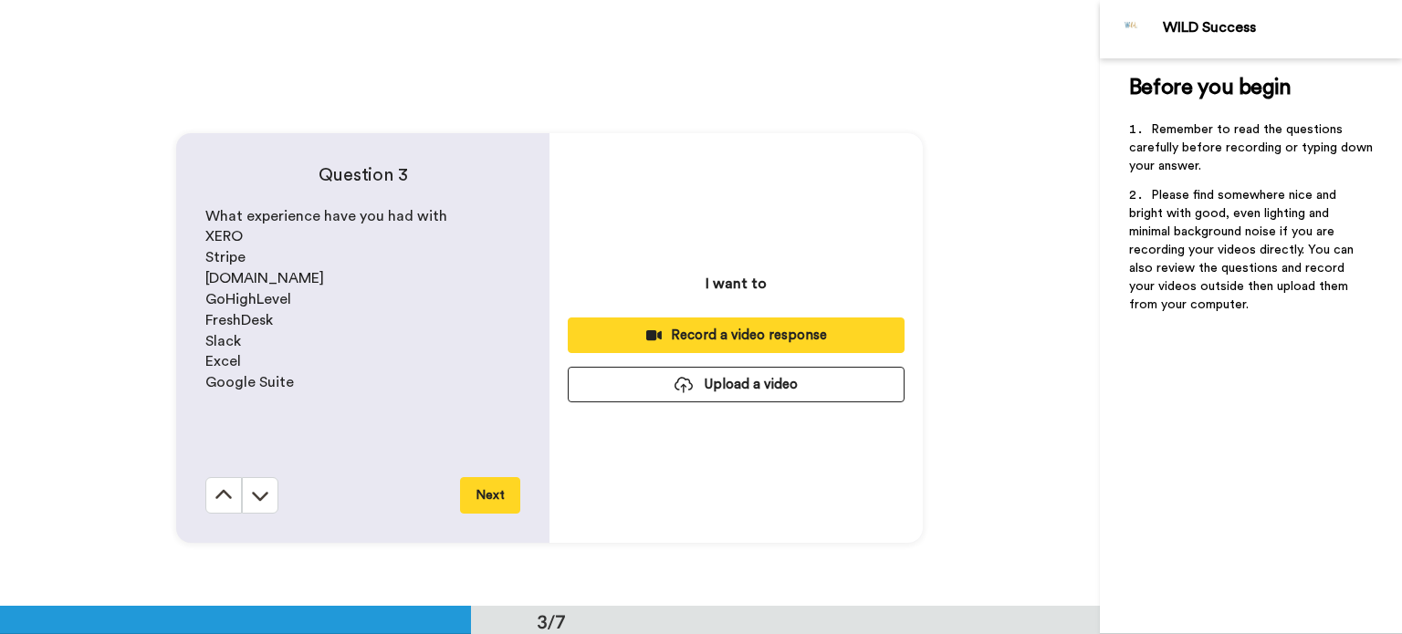
scroll to position [1214, 0]
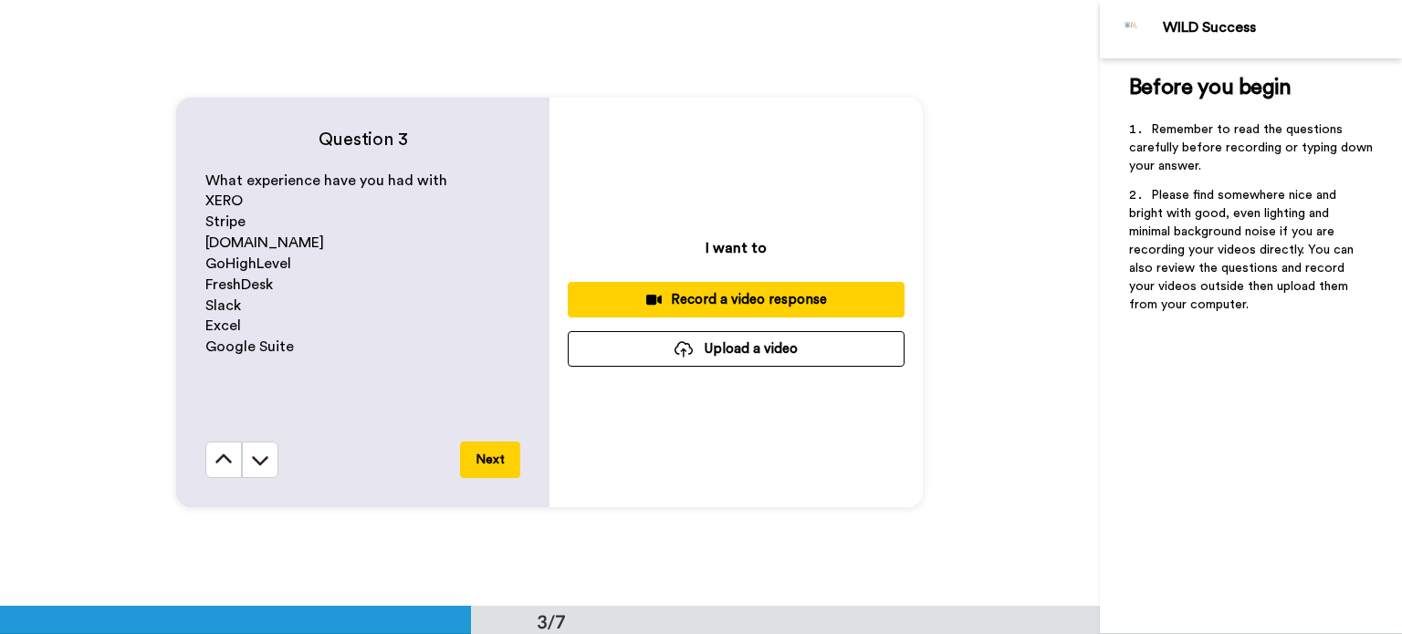
click at [653, 304] on icon at bounding box center [654, 300] width 16 height 10
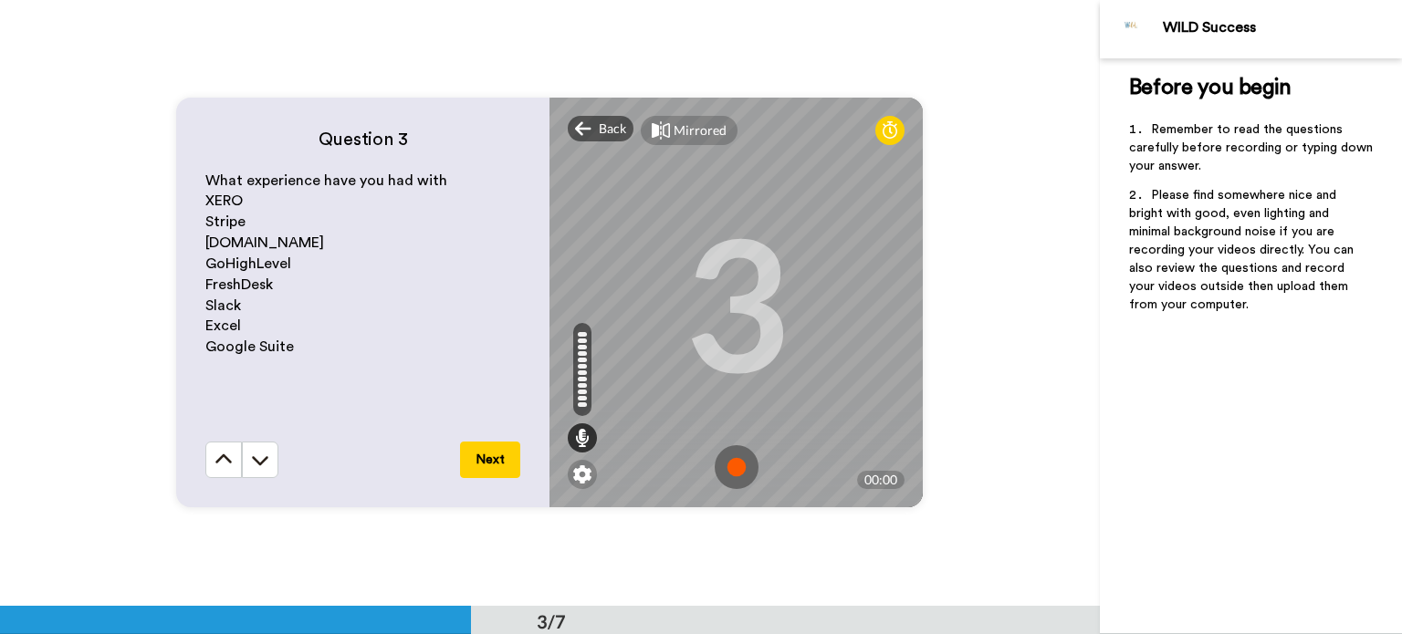
click at [725, 463] on img at bounding box center [737, 467] width 44 height 44
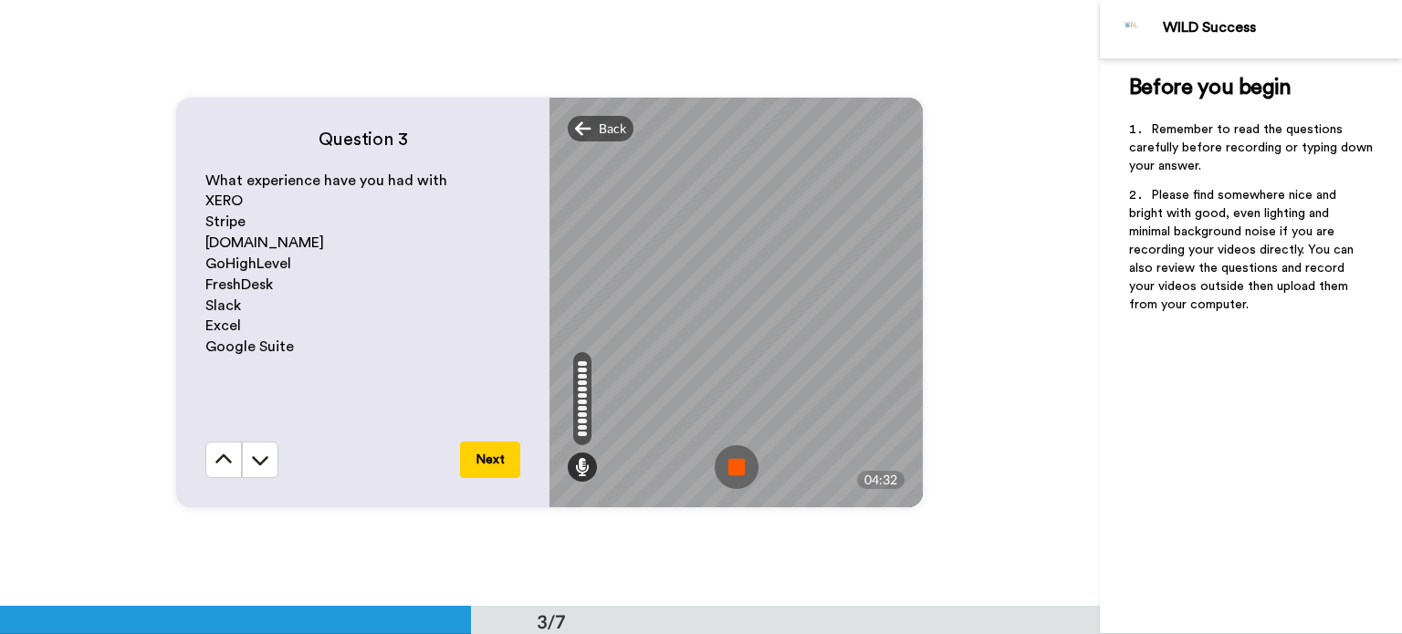
click at [731, 458] on img at bounding box center [737, 467] width 44 height 44
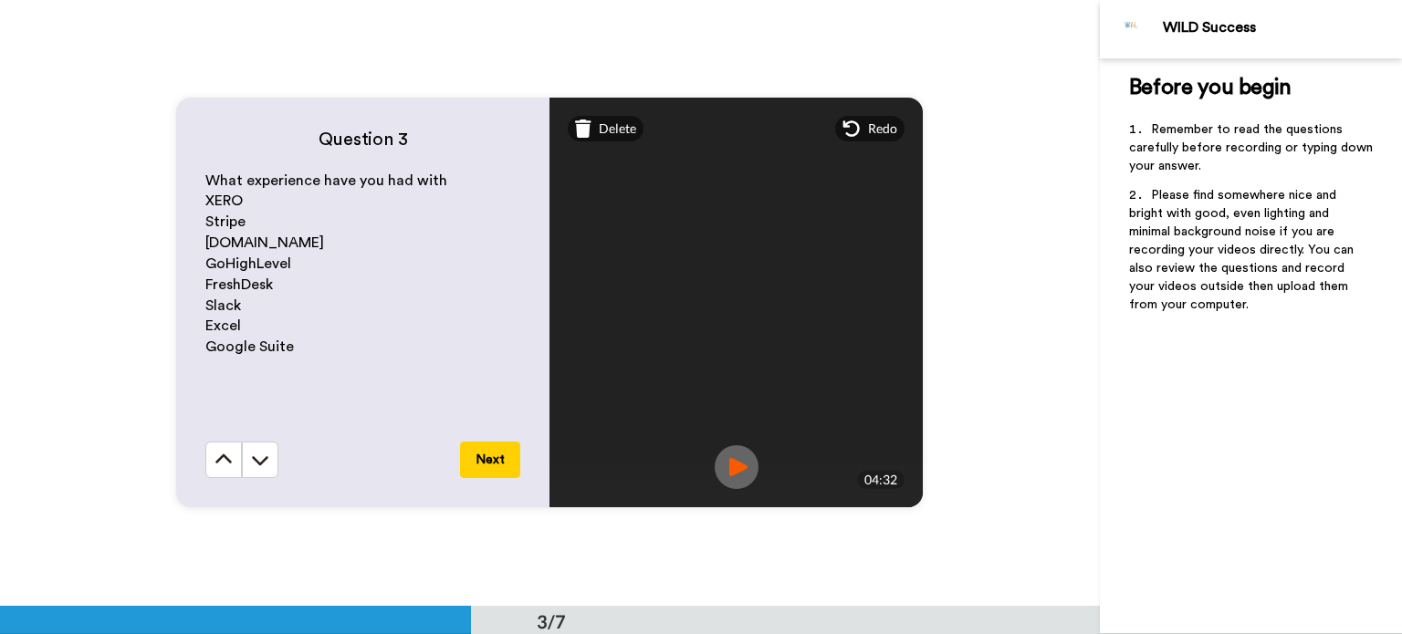
click at [492, 453] on button "Next" at bounding box center [490, 460] width 60 height 37
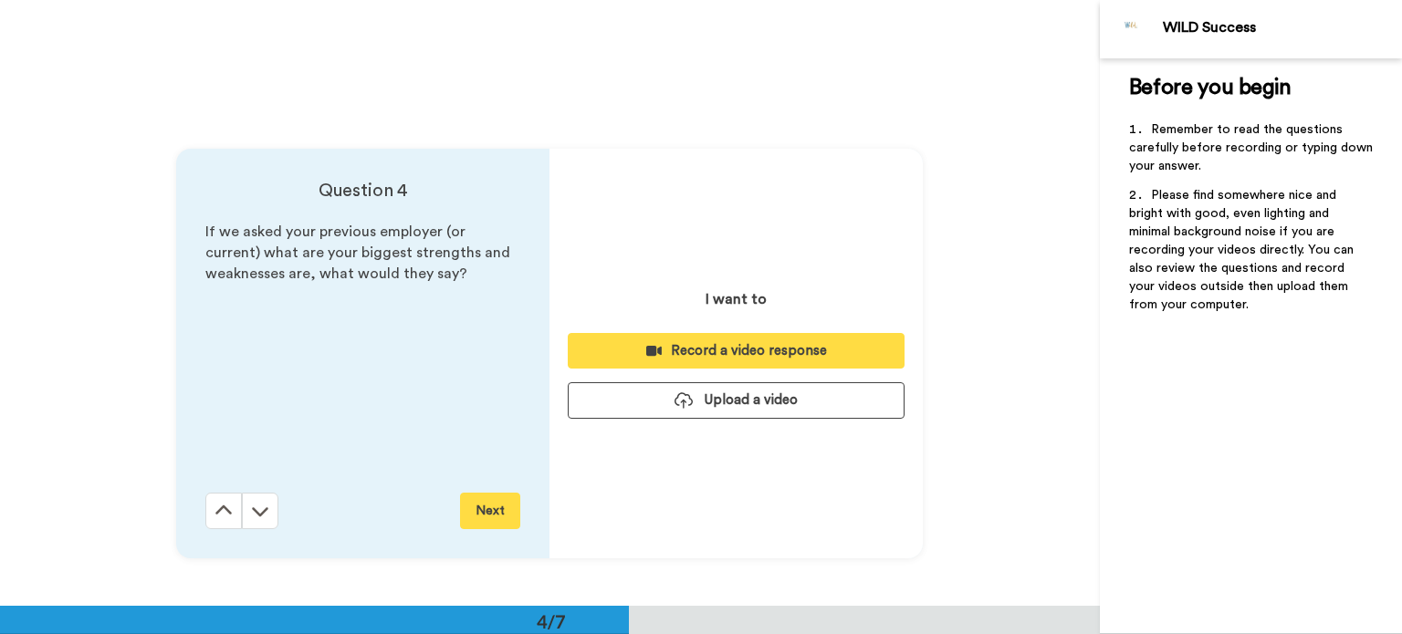
scroll to position [1820, 0]
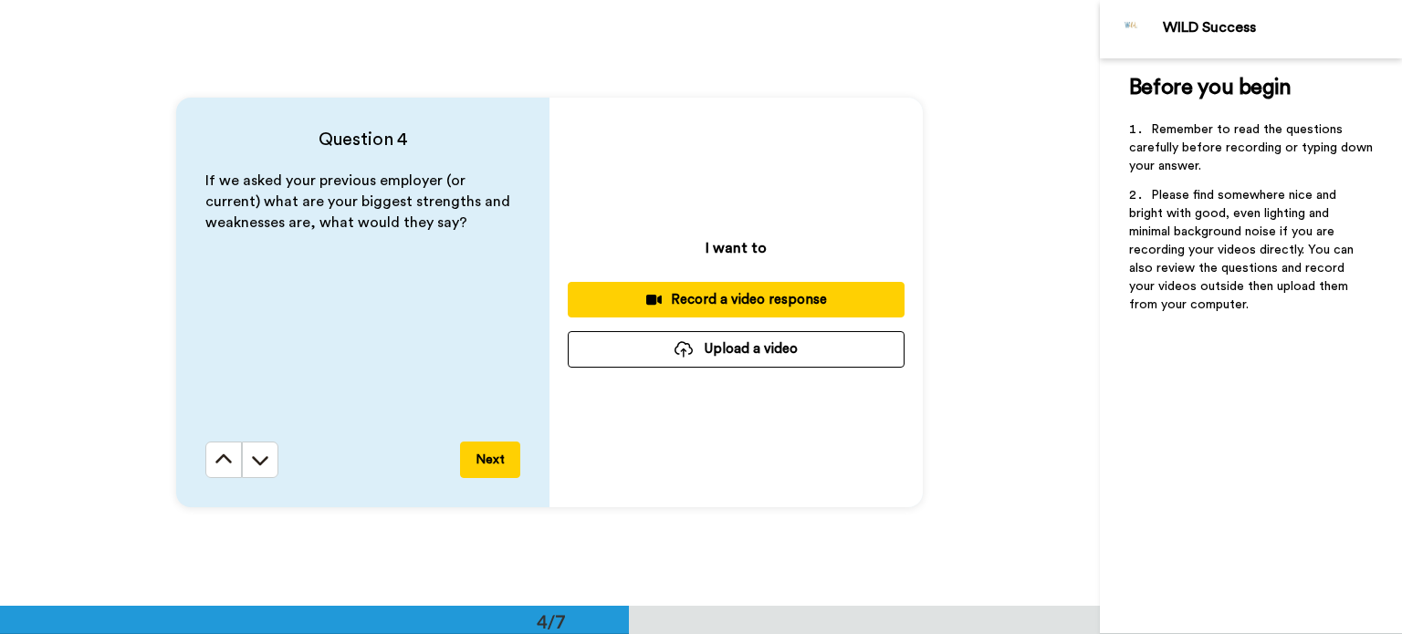
click at [639, 306] on div "Record a video response" at bounding box center [736, 299] width 308 height 19
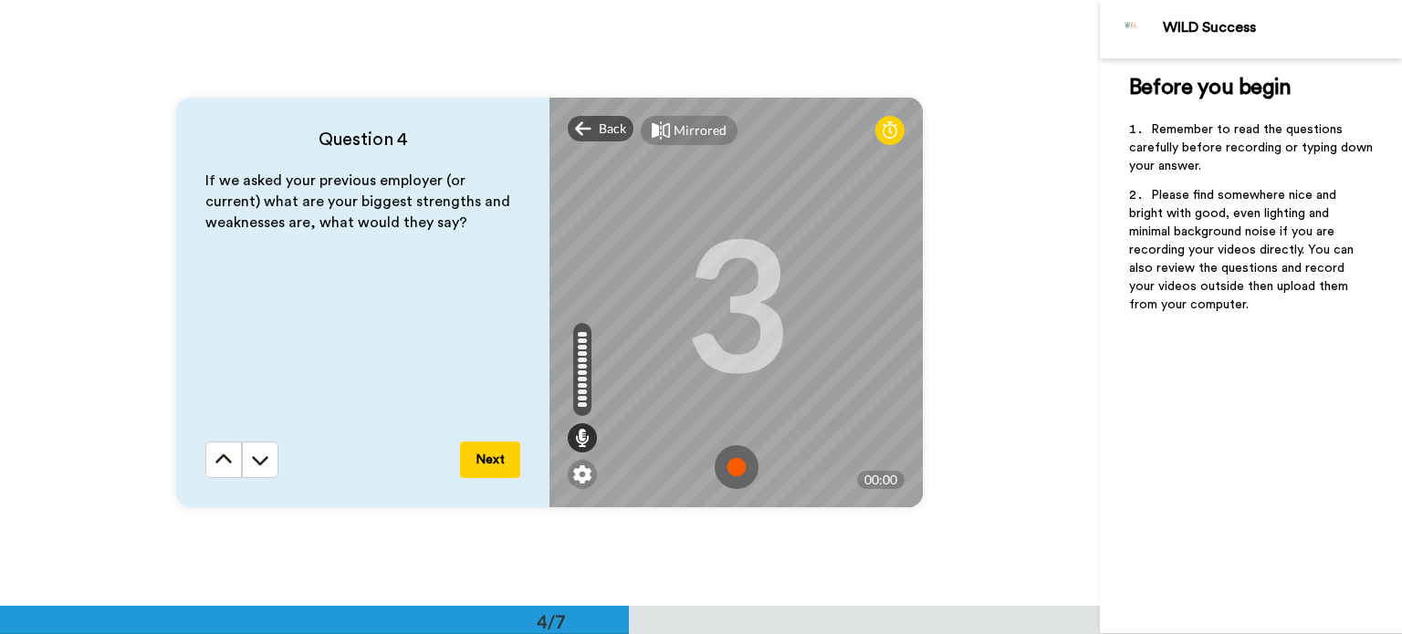
click at [735, 470] on img at bounding box center [737, 467] width 44 height 44
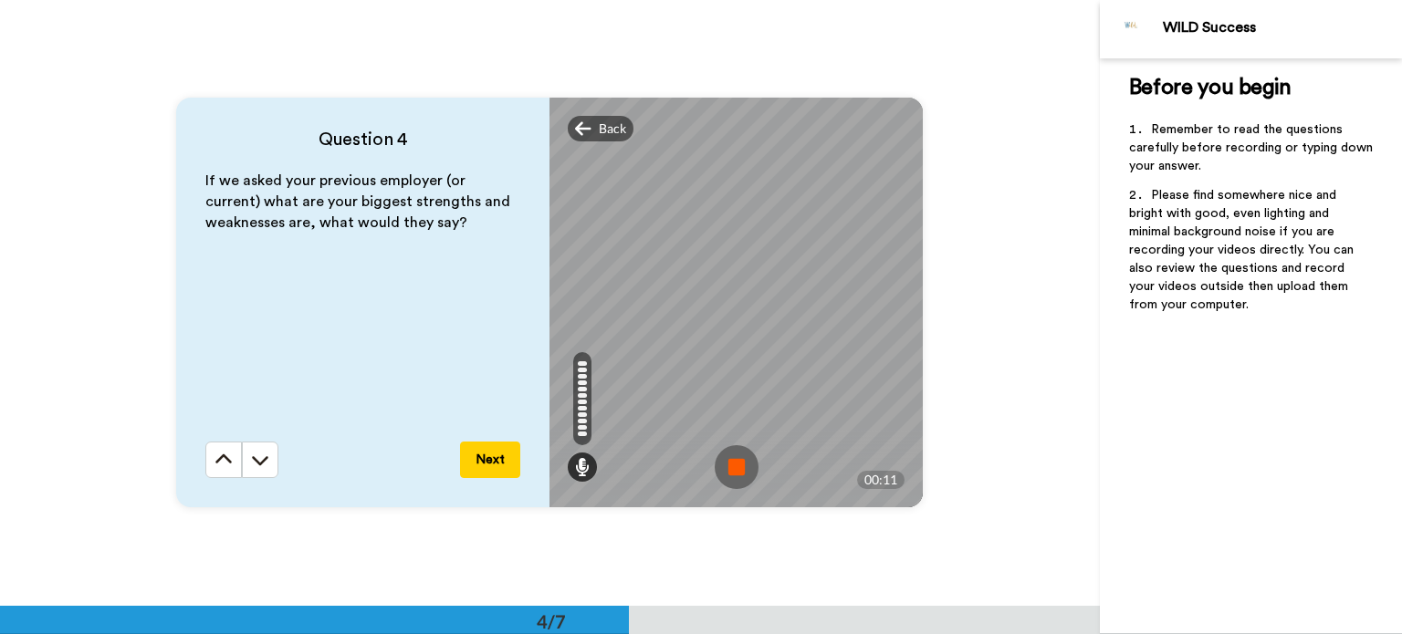
click at [725, 470] on img at bounding box center [737, 467] width 44 height 44
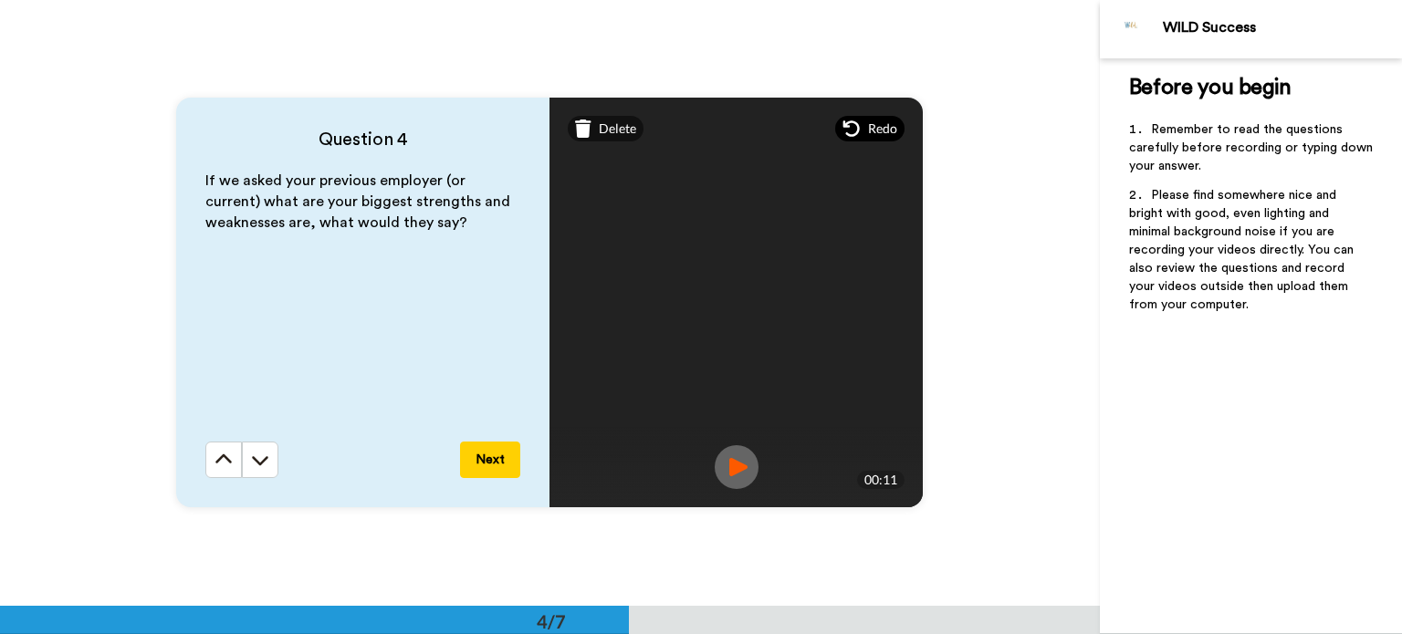
click at [856, 130] on div "Redo" at bounding box center [869, 129] width 69 height 26
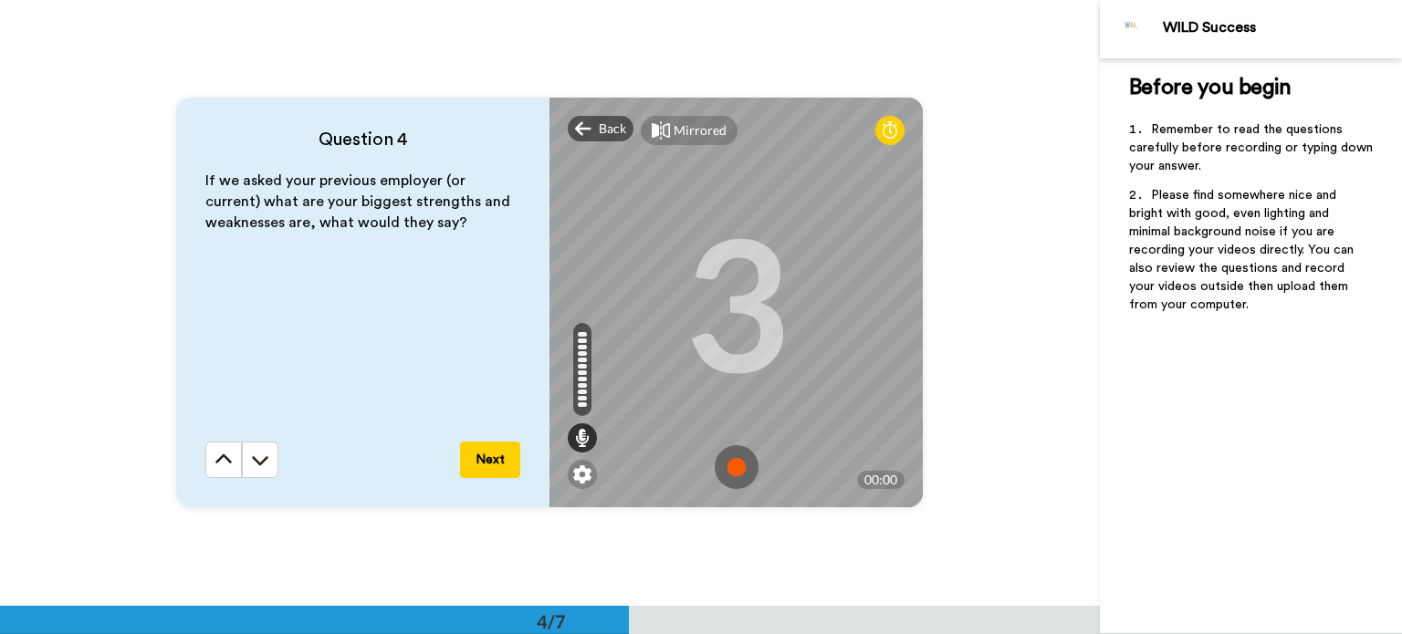
click at [722, 464] on img at bounding box center [737, 467] width 44 height 44
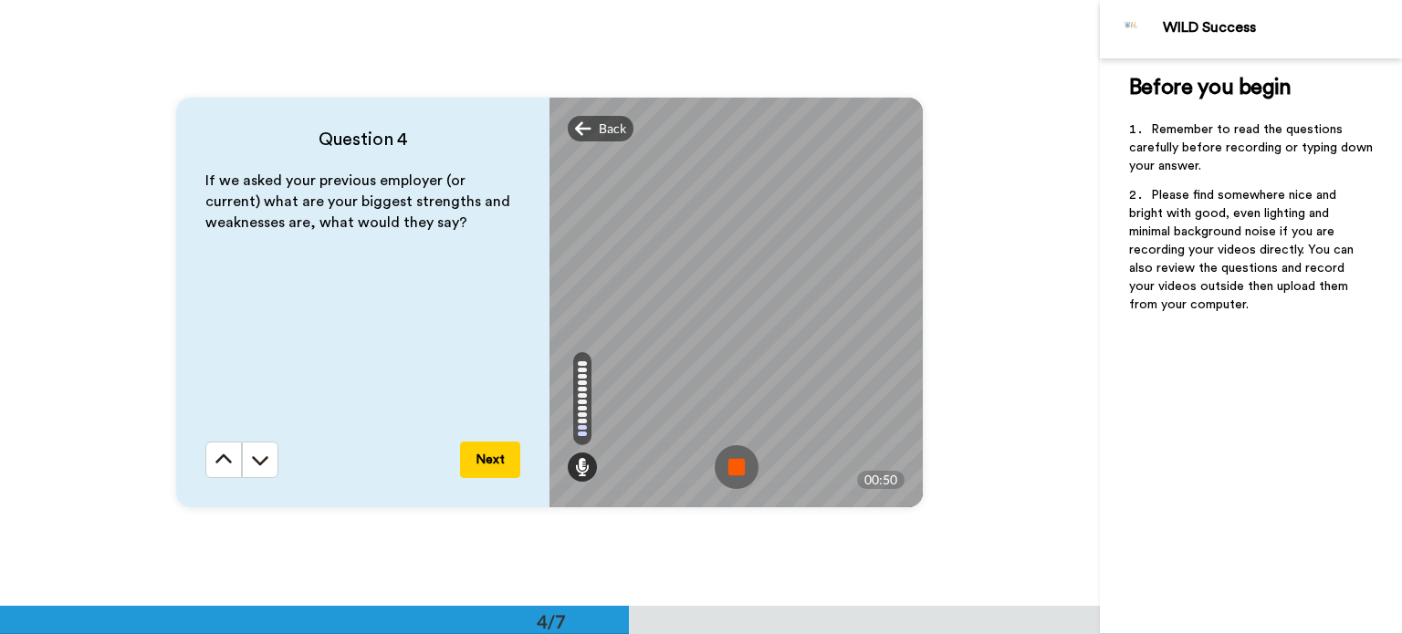
click at [725, 459] on img at bounding box center [737, 467] width 44 height 44
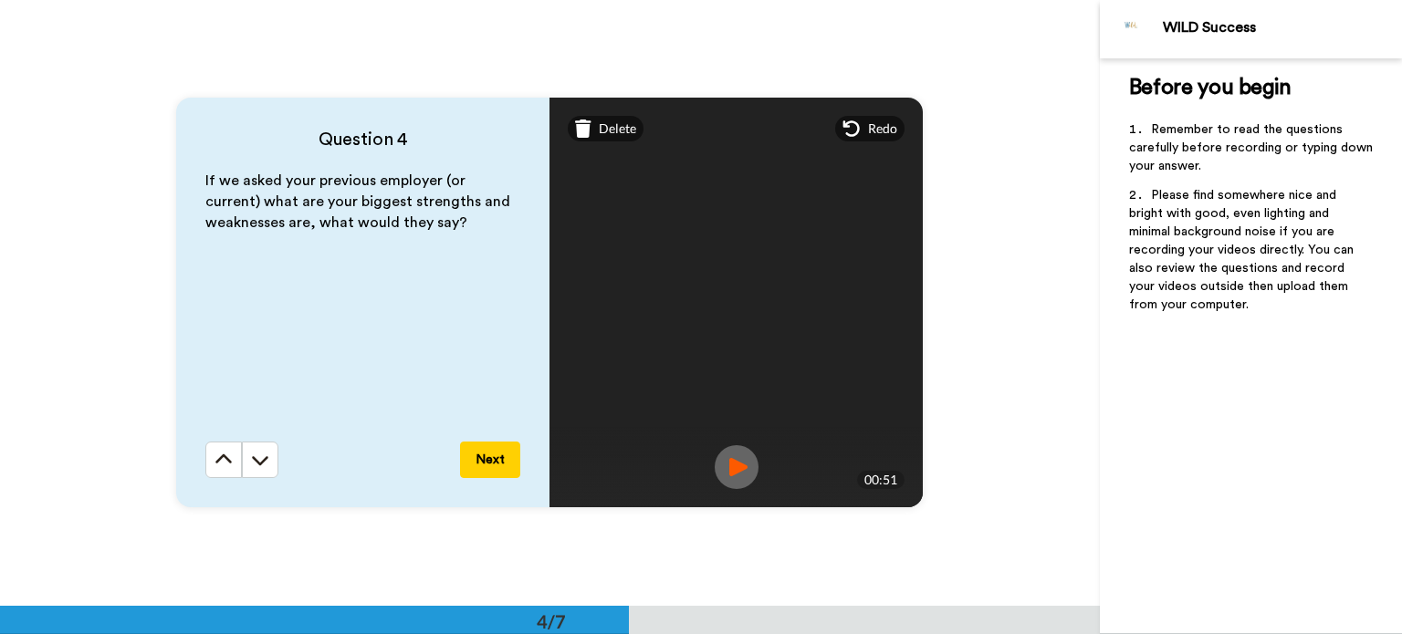
click at [735, 465] on img at bounding box center [737, 467] width 44 height 44
click at [740, 469] on img at bounding box center [737, 467] width 44 height 44
click at [872, 124] on span "Redo" at bounding box center [882, 129] width 29 height 18
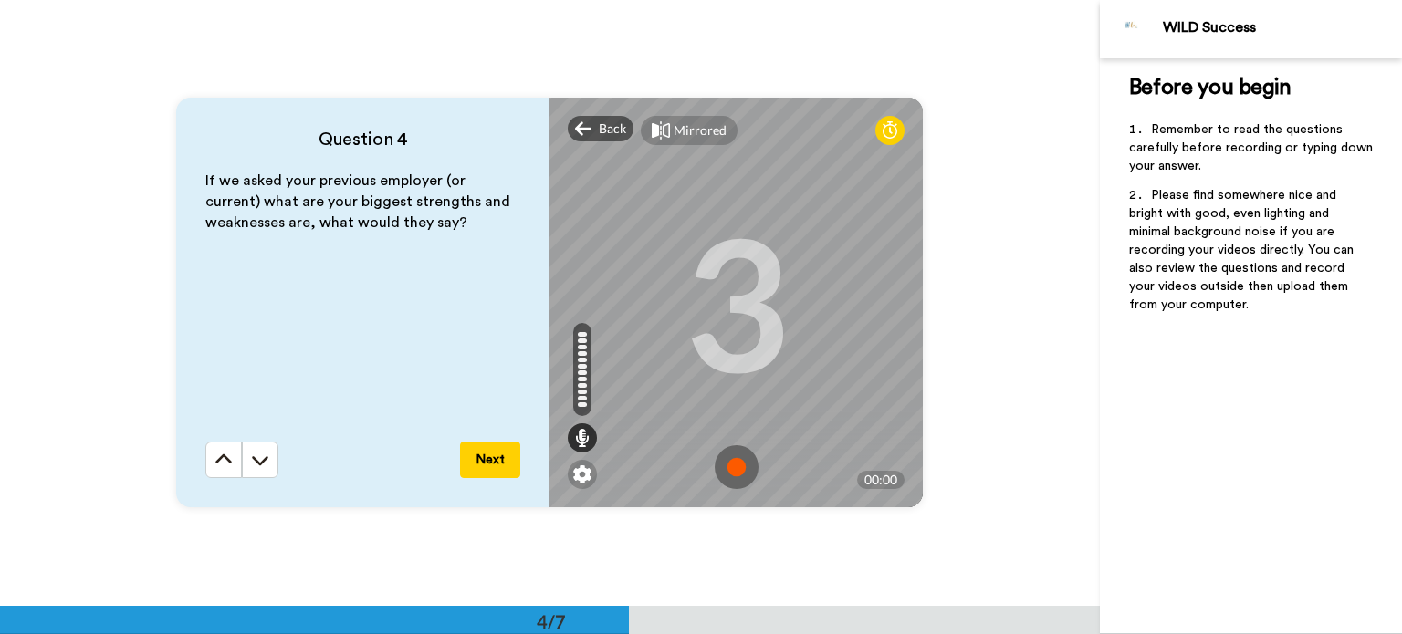
click at [726, 460] on img at bounding box center [737, 467] width 44 height 44
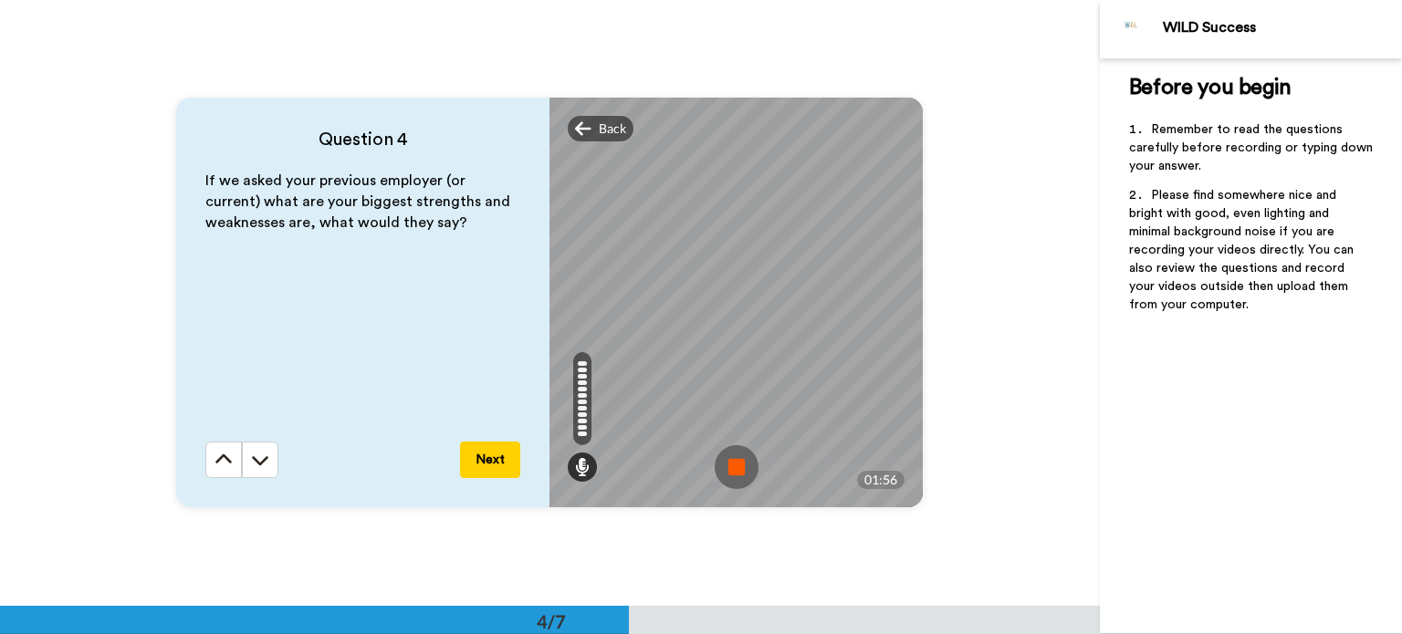
click at [732, 466] on img at bounding box center [737, 467] width 44 height 44
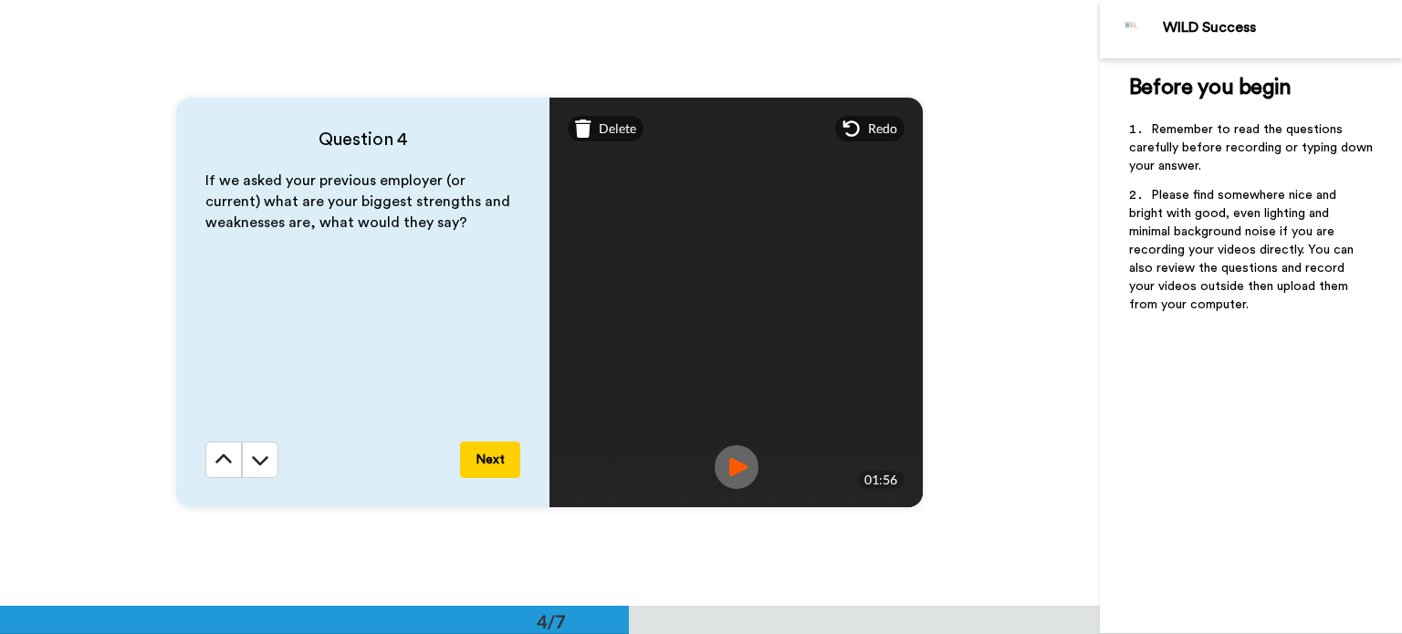
click at [489, 460] on button "Next" at bounding box center [490, 460] width 60 height 37
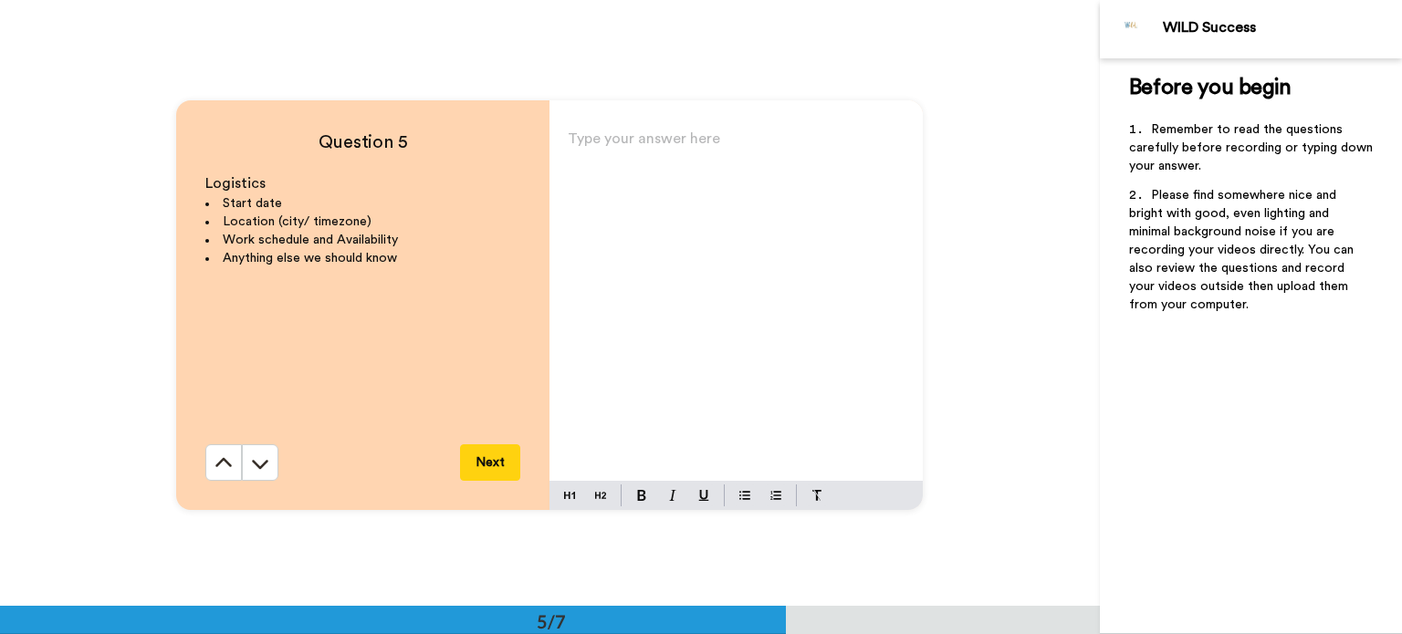
scroll to position [2426, 0]
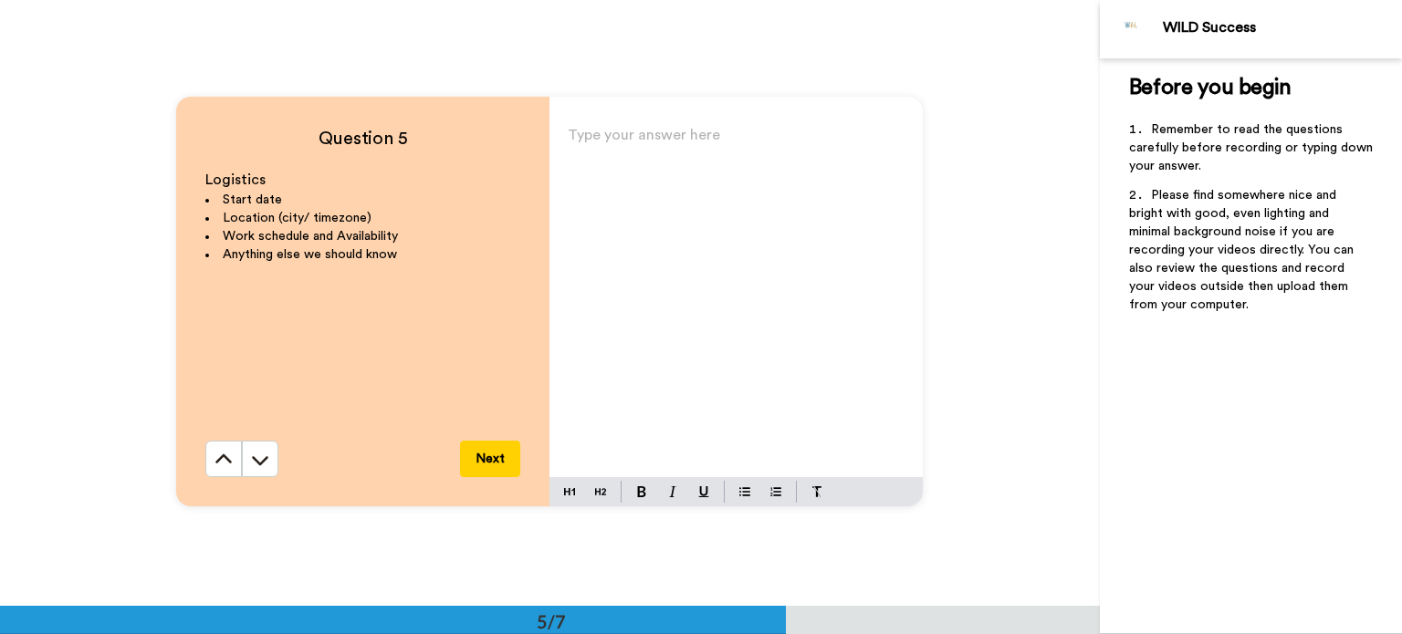
click at [658, 149] on p "Type your answer here ﻿" at bounding box center [736, 143] width 337 height 26
click at [803, 150] on p "Start Date - I can start on the" at bounding box center [736, 143] width 337 height 26
click at [802, 137] on p "Start Date - I can start on the" at bounding box center [736, 143] width 337 height 26
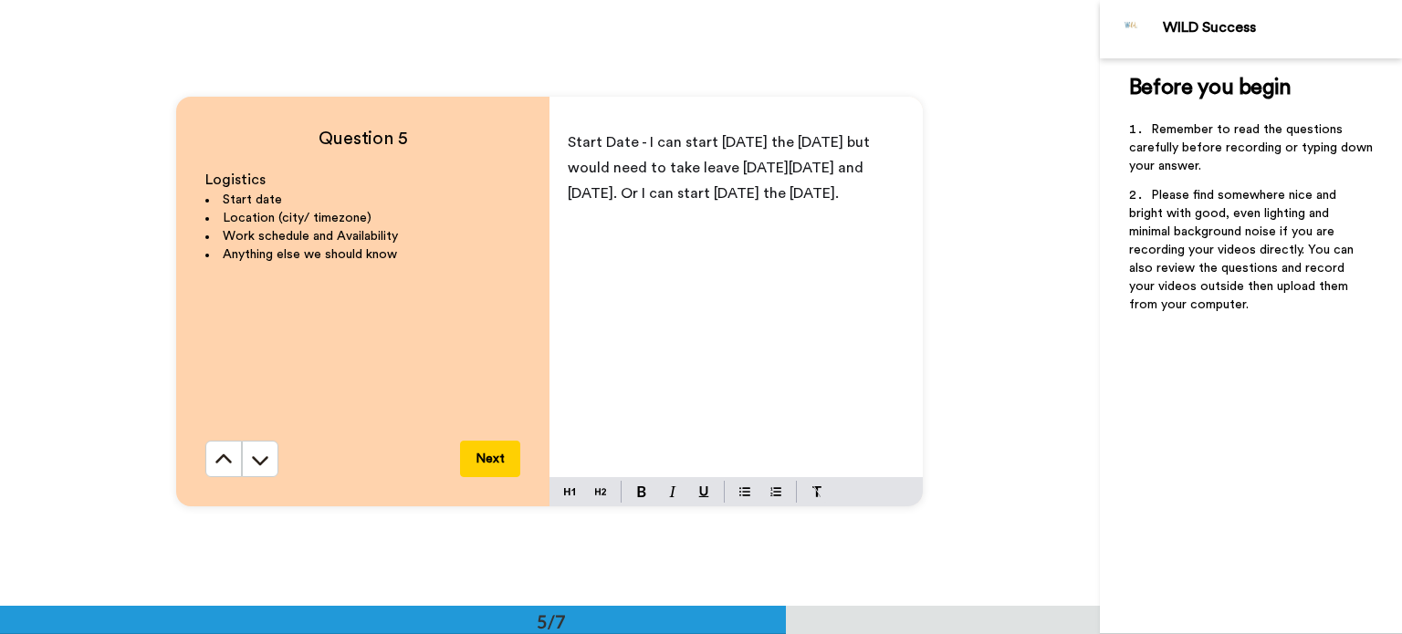
click at [668, 188] on span "Start Date - I can start [DATE] the [DATE] but would need to take leave [DATE][…" at bounding box center [721, 168] width 306 height 66
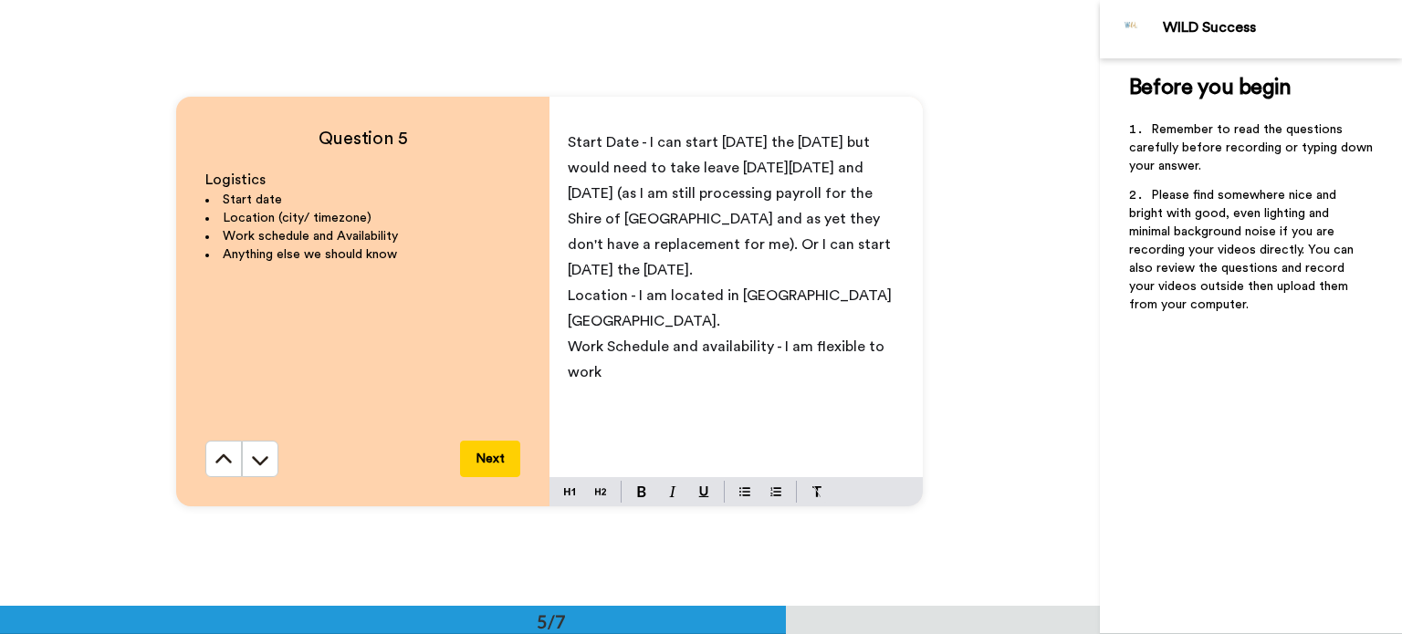
click at [801, 339] on span "Work Schedule and availability - I am flexible to work" at bounding box center [728, 359] width 320 height 40
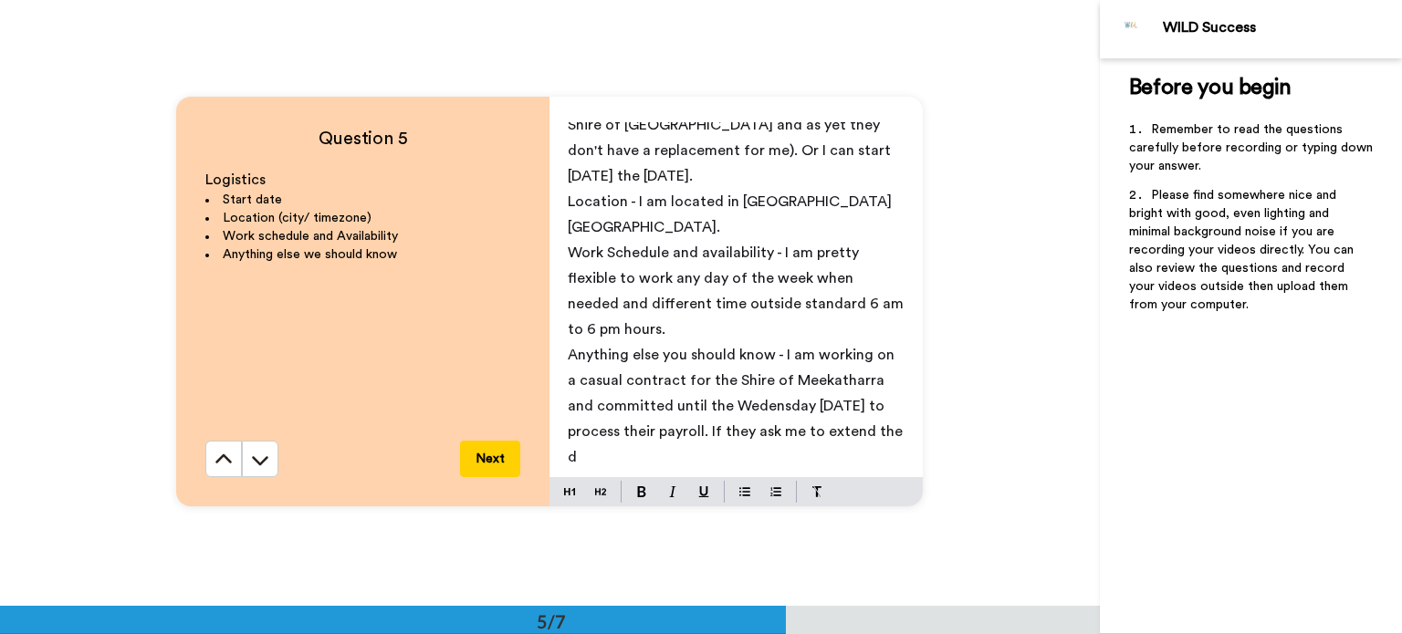
scroll to position [68, 0]
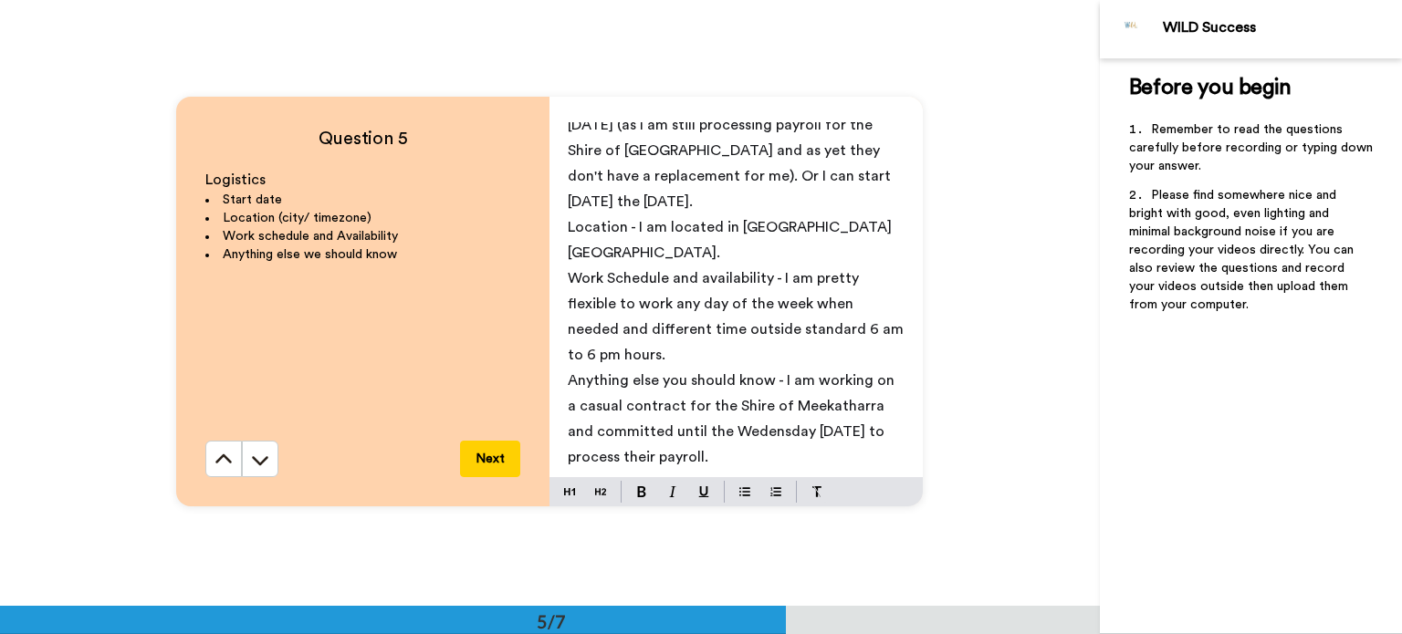
click at [760, 428] on span "Anything else you should know - I am working on a casual contract for the Shire…" at bounding box center [733, 418] width 330 height 91
click at [739, 450] on p "Anything else you should know - I am working on a casual contract for the Shire…" at bounding box center [736, 419] width 337 height 102
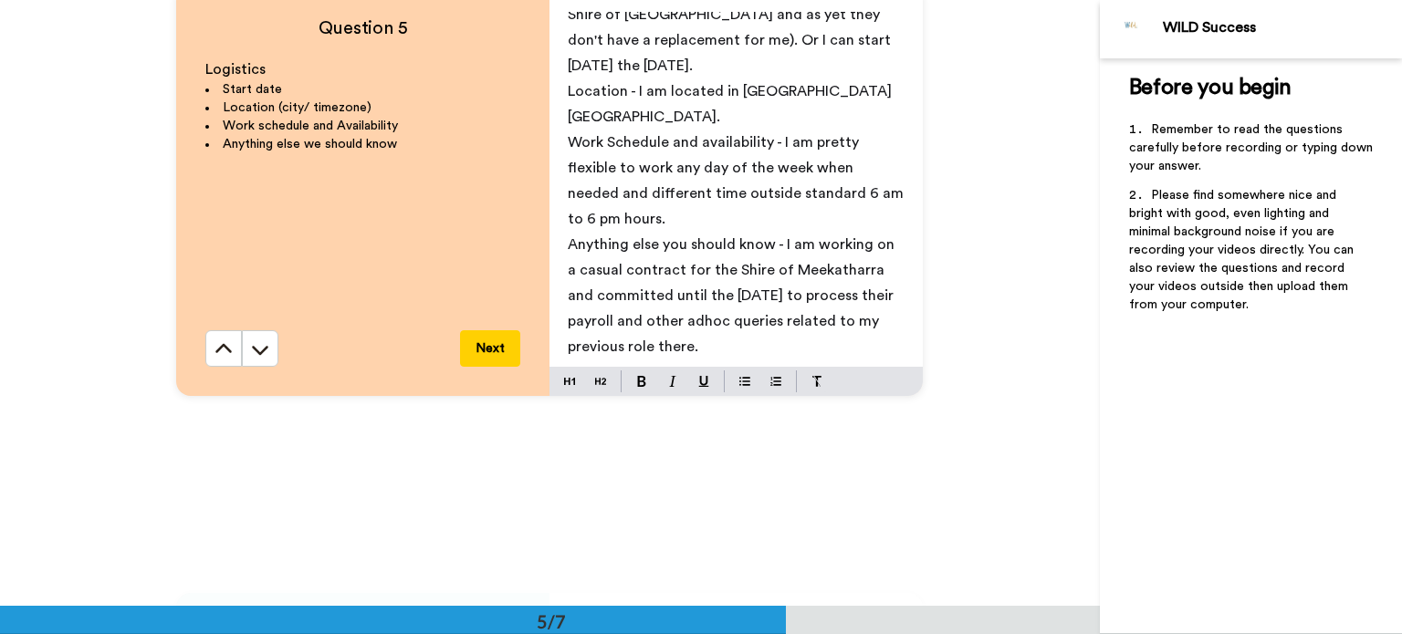
scroll to position [2518, 0]
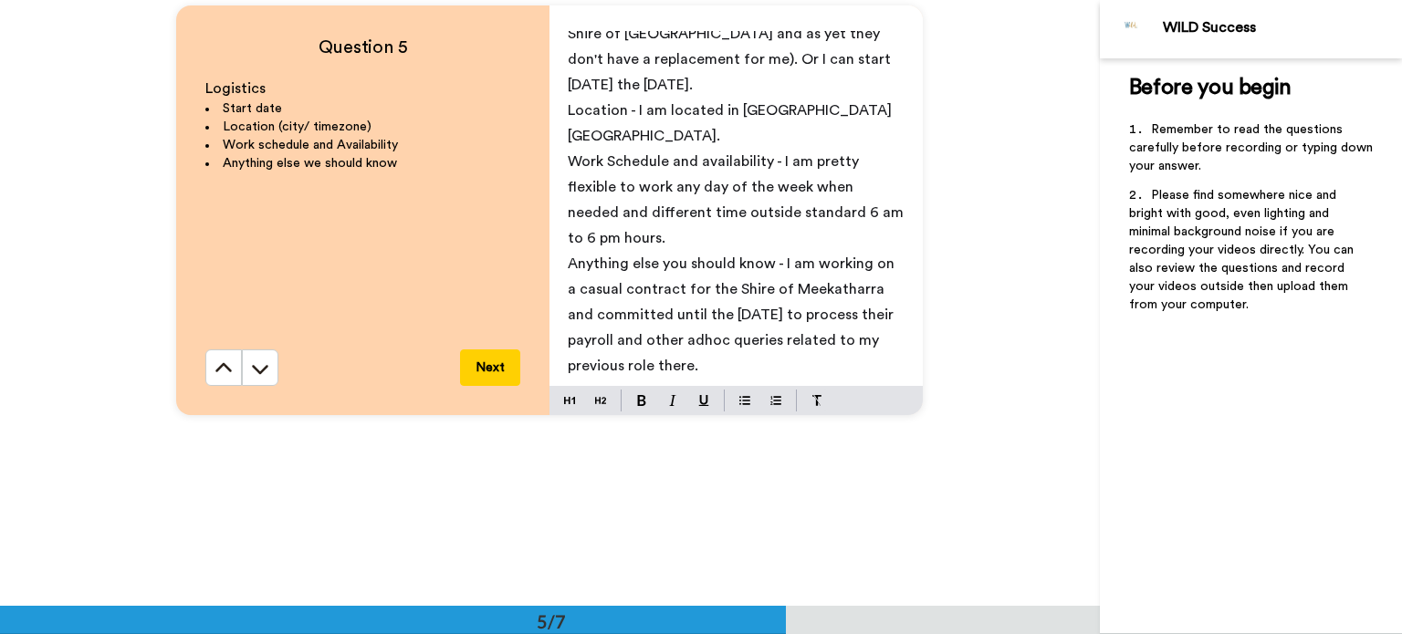
click at [497, 370] on button "Next" at bounding box center [490, 367] width 60 height 37
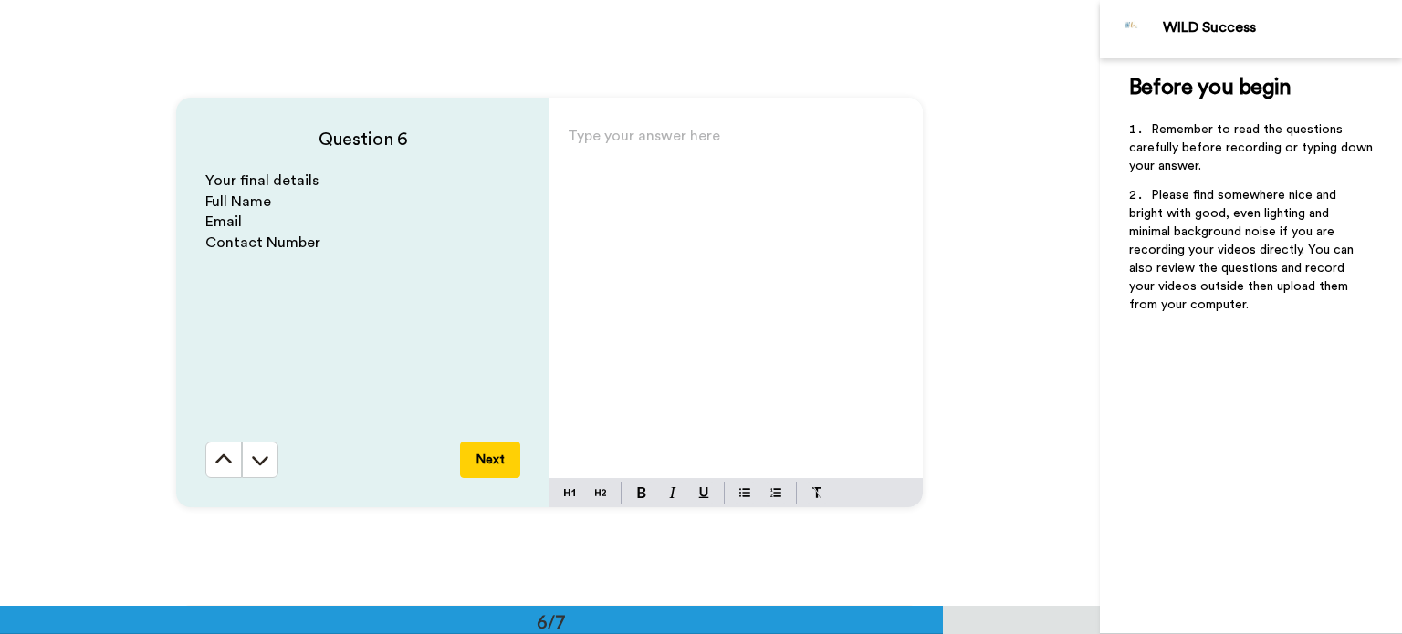
scroll to position [3033, 0]
click at [622, 161] on div "Type your answer here ﻿" at bounding box center [735, 299] width 373 height 355
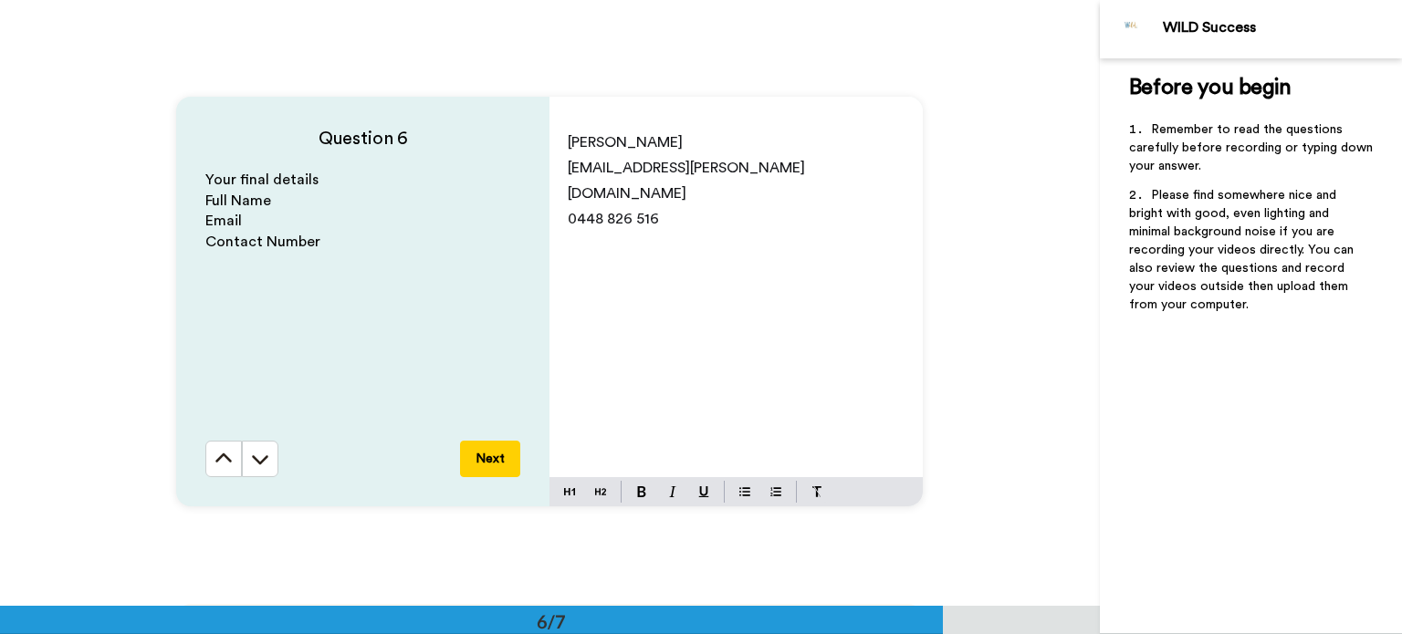
click at [485, 460] on button "Next" at bounding box center [490, 459] width 60 height 37
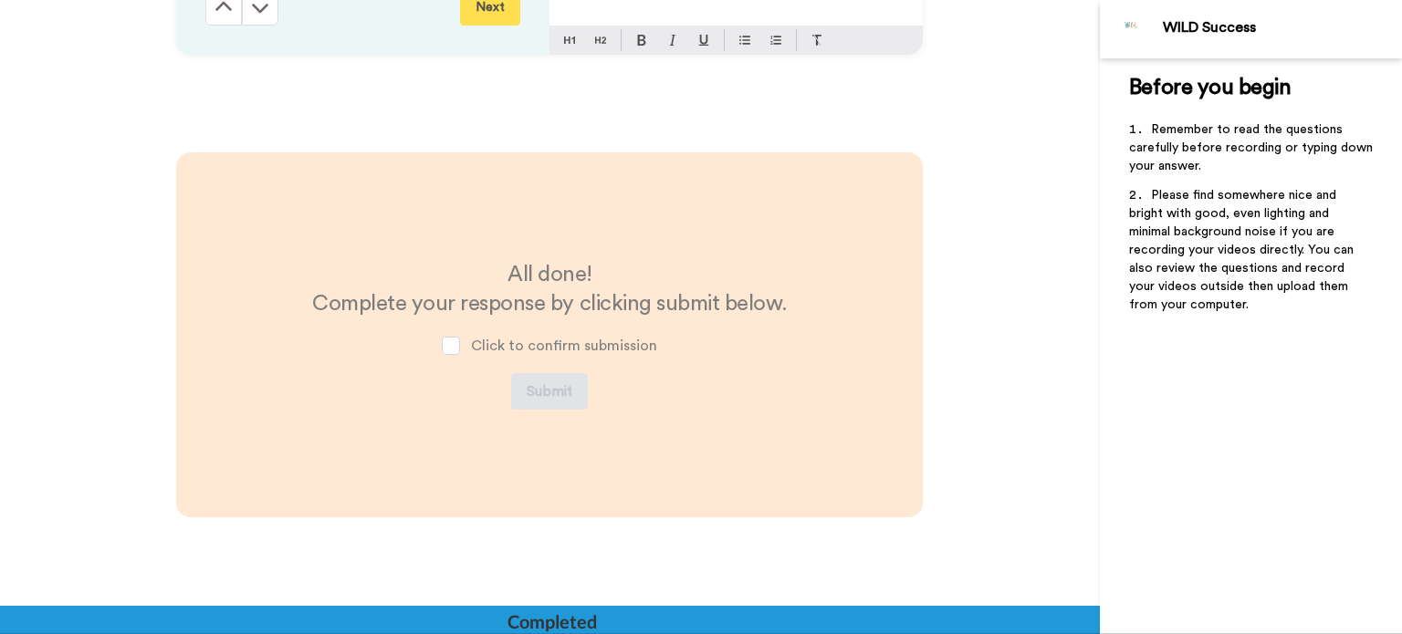
scroll to position [3519, 0]
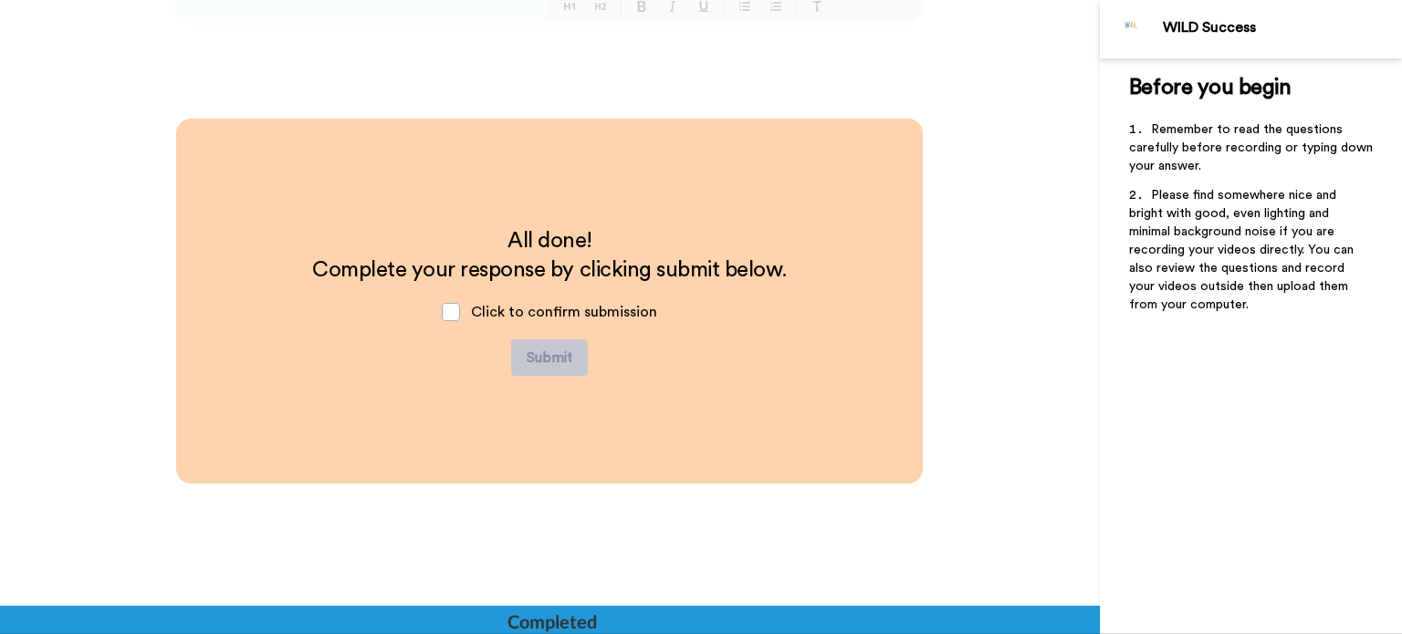
click at [471, 314] on span "Click to confirm submission" at bounding box center [564, 312] width 186 height 15
click at [451, 317] on span at bounding box center [451, 312] width 18 height 18
click at [535, 360] on button "Submit" at bounding box center [549, 357] width 77 height 37
